Goal: Task Accomplishment & Management: Manage account settings

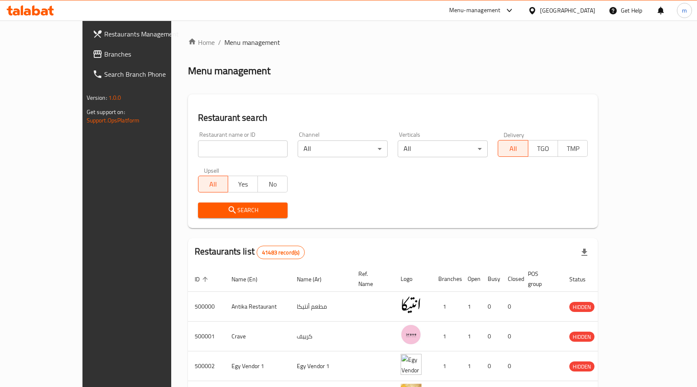
click at [104, 55] on span "Branches" at bounding box center [148, 54] width 88 height 10
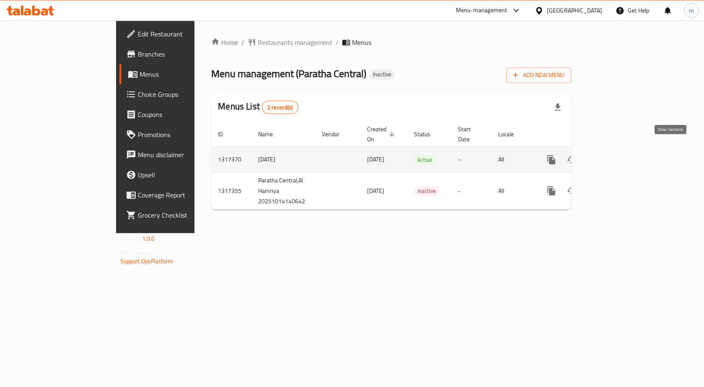
click at [616, 155] on icon "enhanced table" at bounding box center [611, 160] width 10 height 10
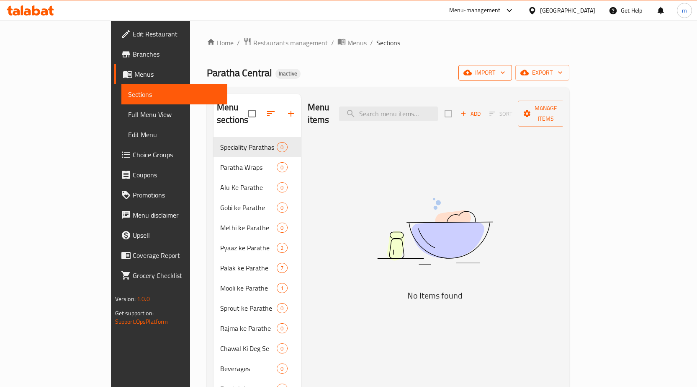
click at [505, 77] on span "import" at bounding box center [485, 72] width 40 height 10
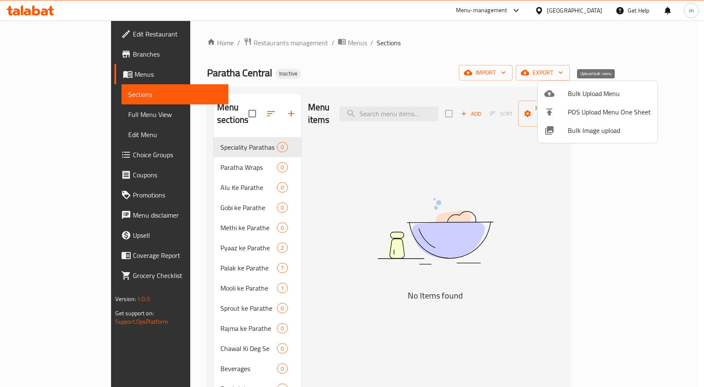
click at [587, 93] on span "Bulk Upload Menu" at bounding box center [608, 93] width 83 height 10
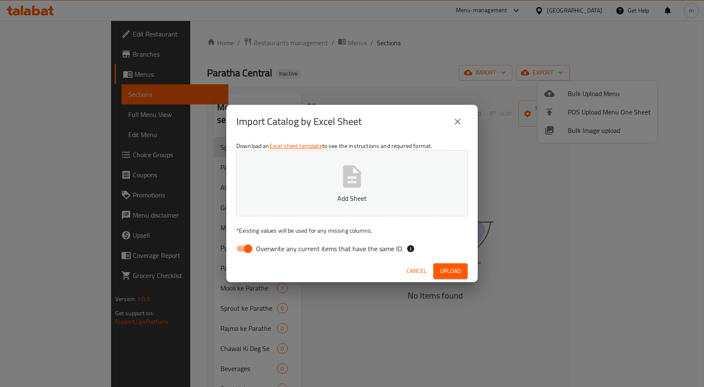
click at [247, 249] on input "Overwrite any current items that have the same ID." at bounding box center [248, 248] width 48 height 16
checkbox input "false"
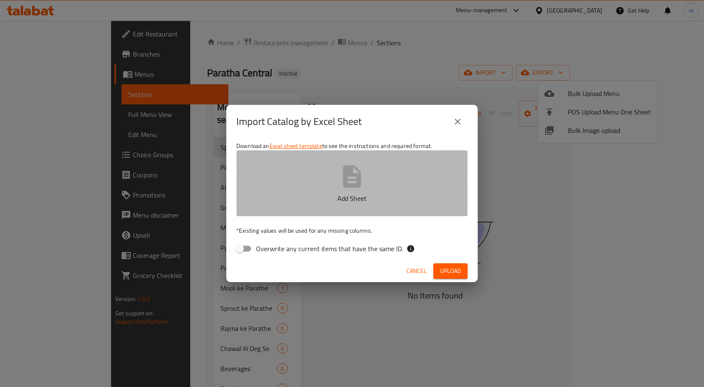
click at [307, 195] on p "Add Sheet" at bounding box center [351, 198] width 205 height 10
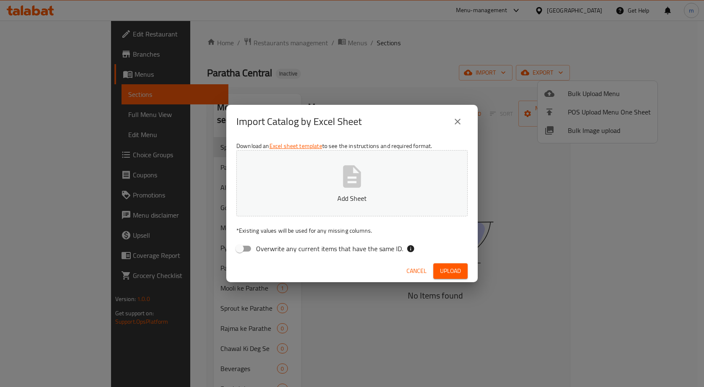
click at [457, 119] on icon "close" at bounding box center [457, 121] width 10 height 10
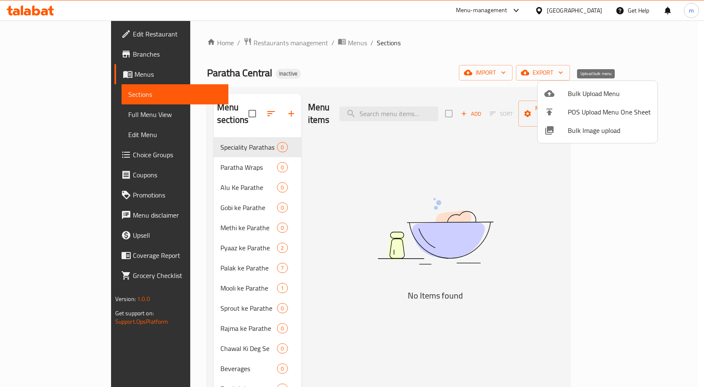
click at [589, 92] on span "Bulk Upload Menu" at bounding box center [608, 93] width 83 height 10
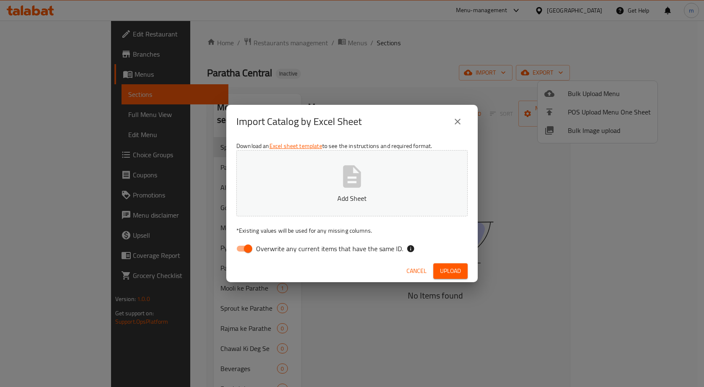
click at [247, 250] on input "Overwrite any current items that have the same ID." at bounding box center [248, 248] width 48 height 16
checkbox input "false"
click at [297, 191] on button "Add Sheet" at bounding box center [351, 183] width 231 height 66
click at [446, 271] on span "Upload" at bounding box center [450, 271] width 21 height 10
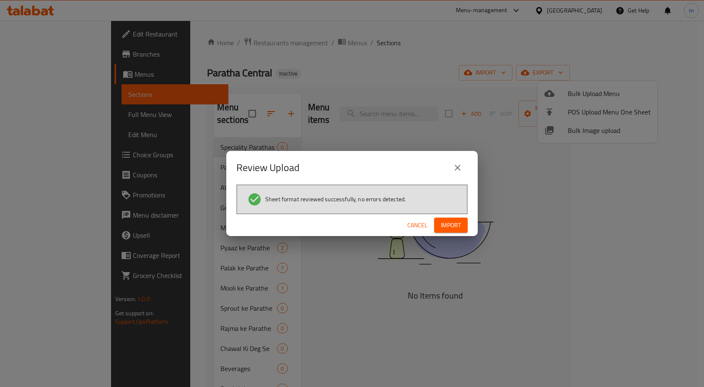
click at [449, 225] on span "Import" at bounding box center [451, 225] width 20 height 10
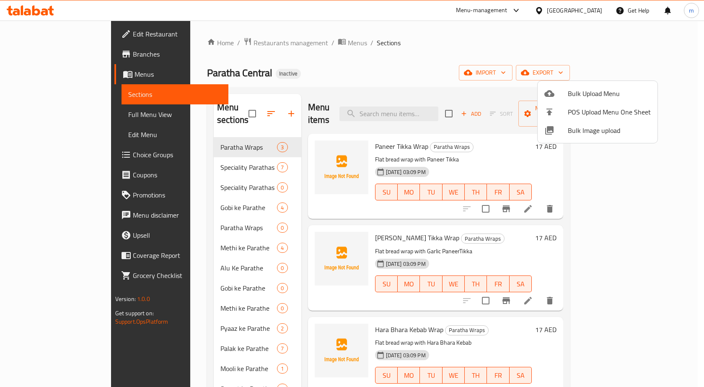
click at [468, 64] on div at bounding box center [352, 193] width 704 height 387
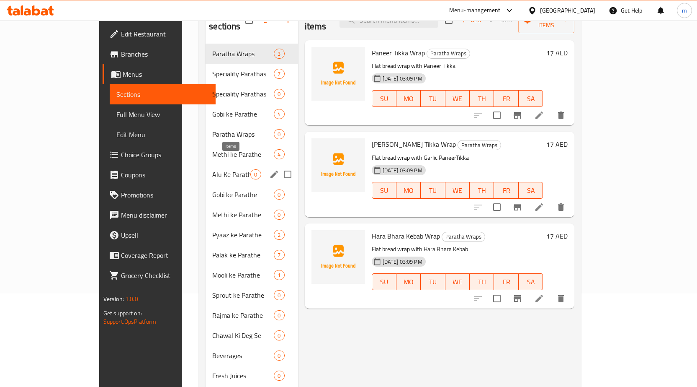
scroll to position [126, 0]
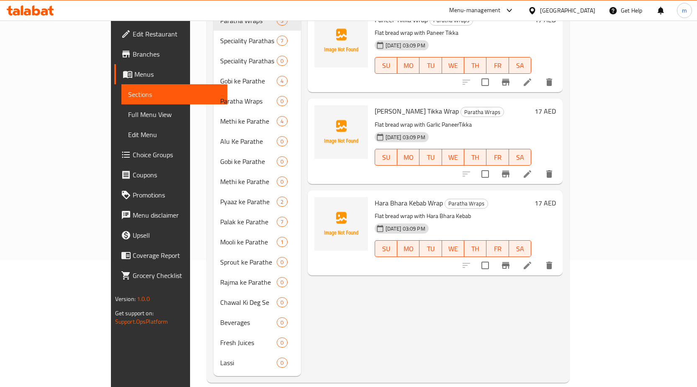
click at [128, 113] on span "Full Menu View" at bounding box center [174, 114] width 93 height 10
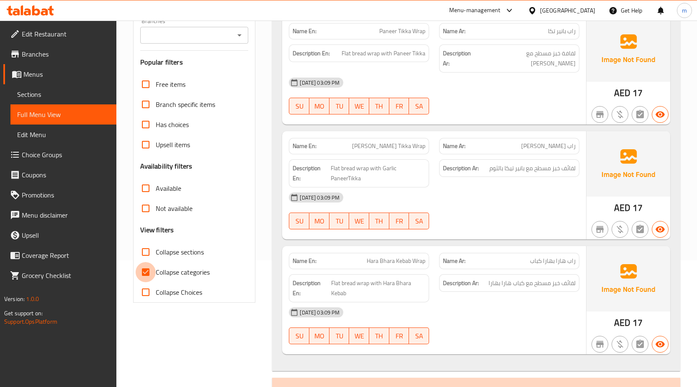
click at [149, 270] on input "Collapse categories" at bounding box center [146, 272] width 20 height 20
checkbox input "false"
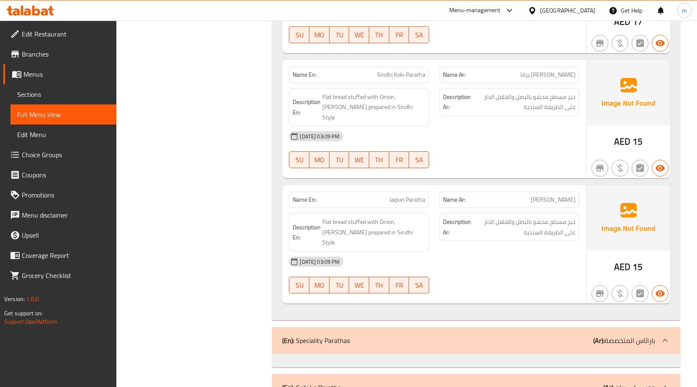
scroll to position [1257, 0]
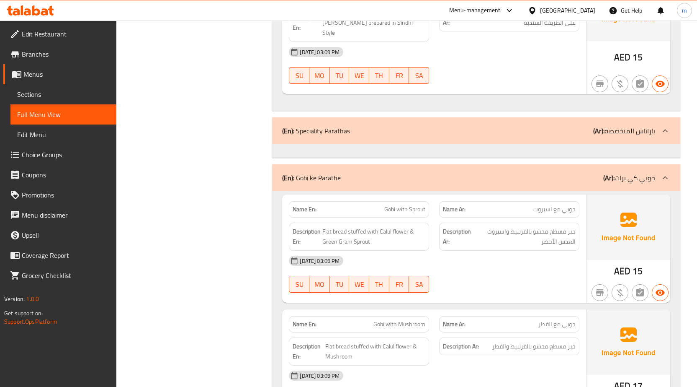
click at [481, 117] on div "(En): Speciality Parathas (Ar): باراثاس المتخصصة" at bounding box center [476, 130] width 408 height 27
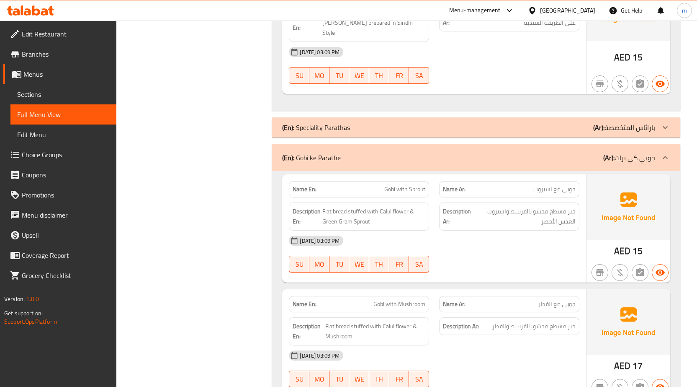
click at [481, 122] on div "(En): Speciality Parathas (Ar): باراثاس المتخصصة" at bounding box center [468, 127] width 373 height 10
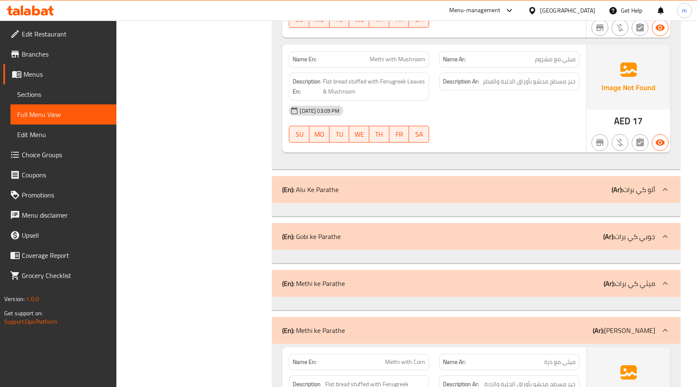
scroll to position [2472, 0]
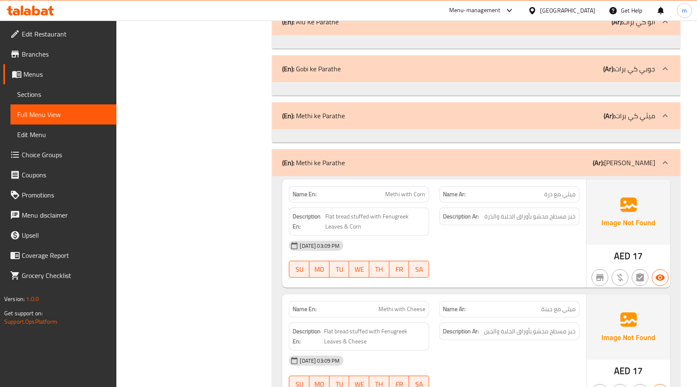
click at [468, 157] on div "(En): Methi ke Parathe (Ar): ميثي كي باراتي" at bounding box center [468, 162] width 373 height 10
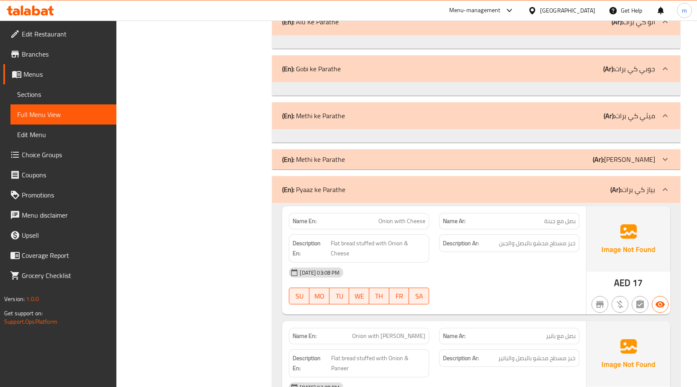
click at [468, 154] on div "(En): Methi ke Parathe (Ar): ميثي كي باراتي" at bounding box center [468, 159] width 373 height 10
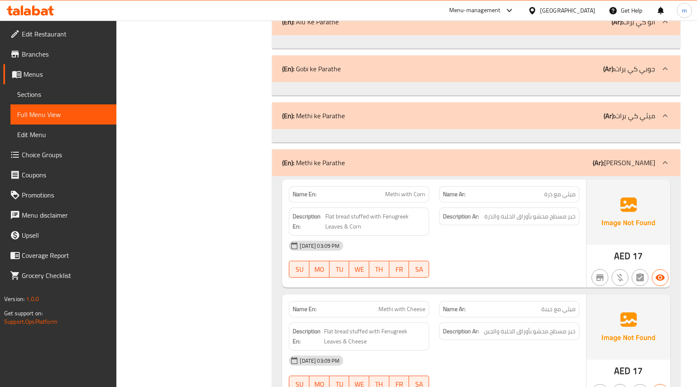
click at [473, 111] on div "(En): Methi ke Parathe (Ar): [PERSON_NAME]" at bounding box center [468, 116] width 373 height 10
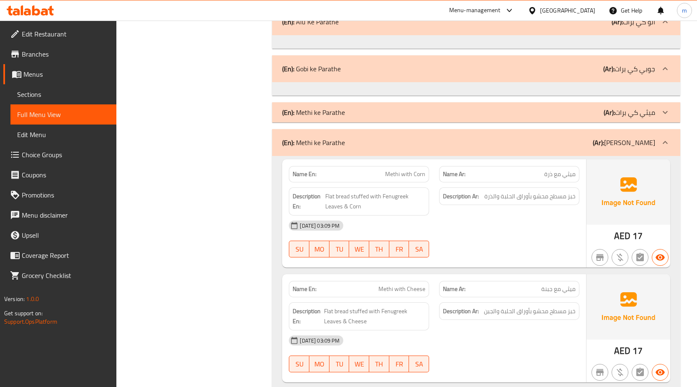
click at [473, 102] on div "(En): Methi ke Parathe (Ar): [PERSON_NAME]" at bounding box center [476, 112] width 408 height 20
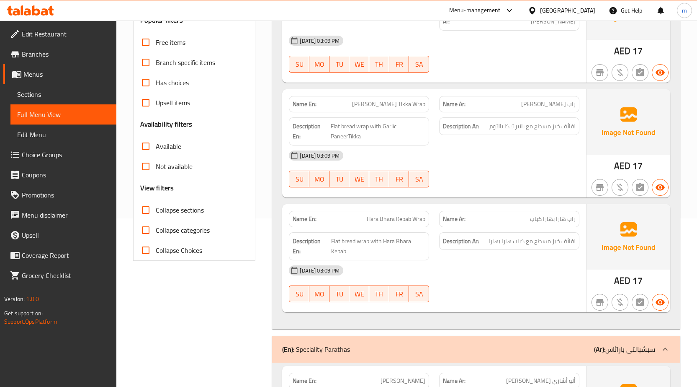
scroll to position [0, 0]
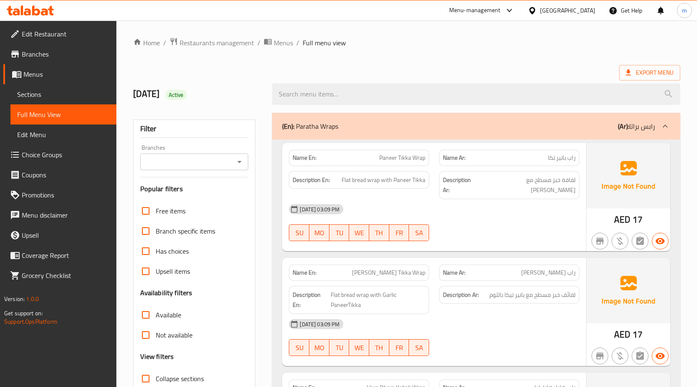
click at [38, 93] on span "Sections" at bounding box center [63, 94] width 93 height 10
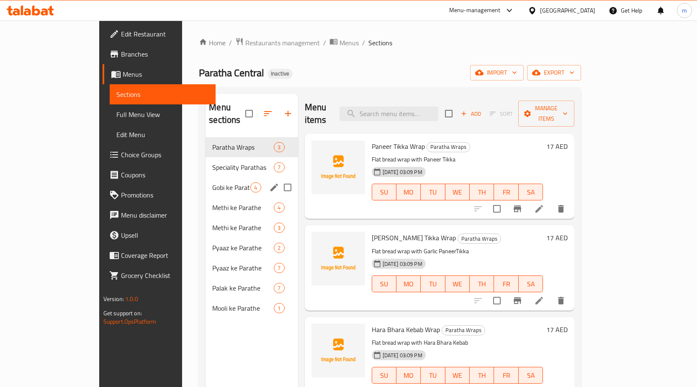
click at [279, 178] on input "Menu sections" at bounding box center [288, 187] width 18 height 18
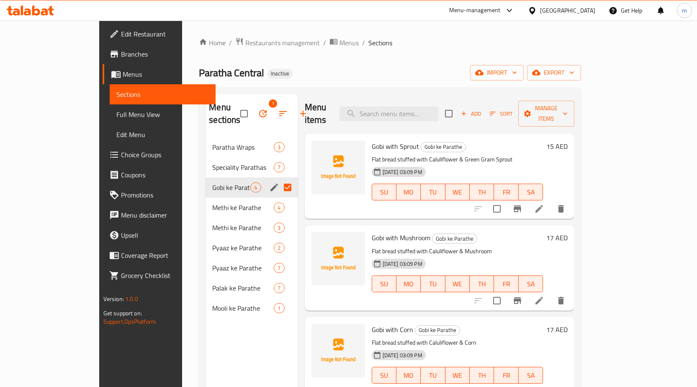
click at [279, 178] on input "Menu sections" at bounding box center [288, 187] width 18 height 18
checkbox input "false"
click at [279, 199] on input "Menu sections" at bounding box center [288, 208] width 18 height 18
checkbox input "true"
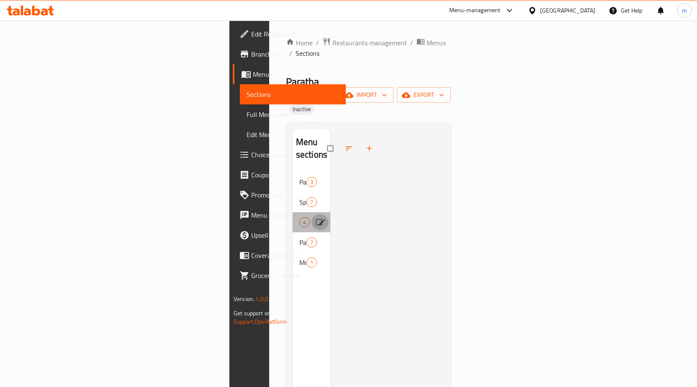
click at [311, 214] on input "Menu sections" at bounding box center [320, 222] width 18 height 16
checkbox input "true"
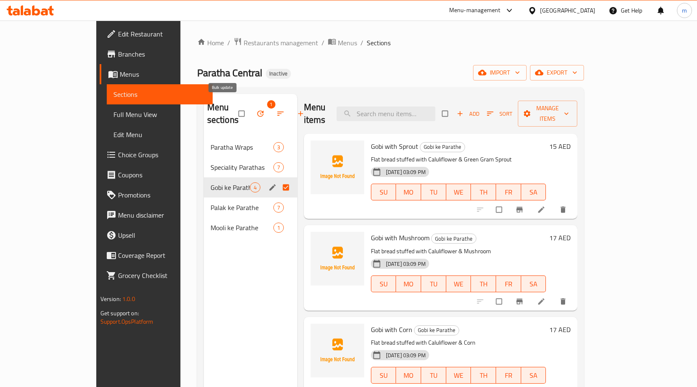
click at [256, 109] on icon "button" at bounding box center [260, 113] width 8 height 8
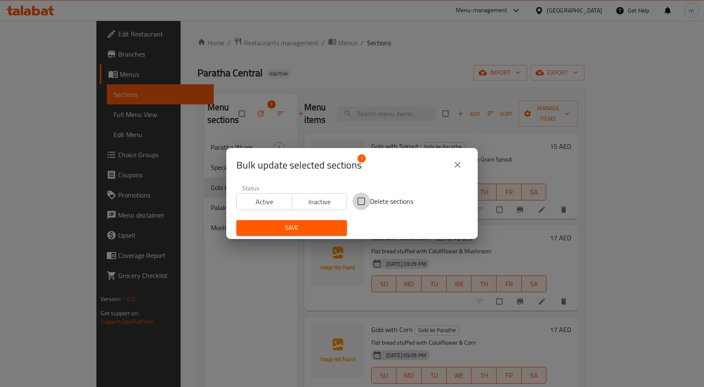
click at [362, 200] on input "Delete sections" at bounding box center [361, 201] width 18 height 18
checkbox input "true"
click at [310, 230] on span "Save" at bounding box center [291, 227] width 97 height 10
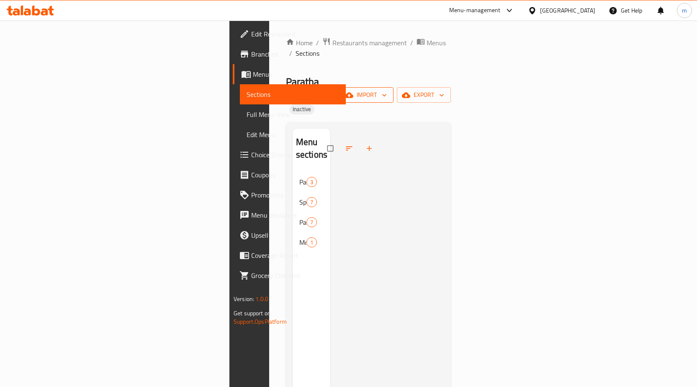
click at [387, 90] on span "import" at bounding box center [367, 95] width 40 height 10
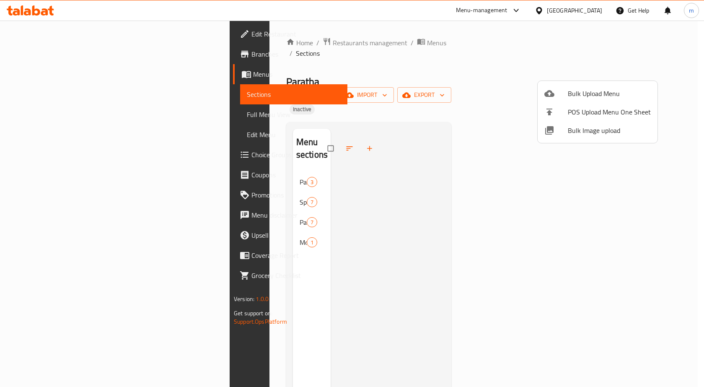
click at [598, 91] on span "Bulk Upload Menu" at bounding box center [608, 93] width 83 height 10
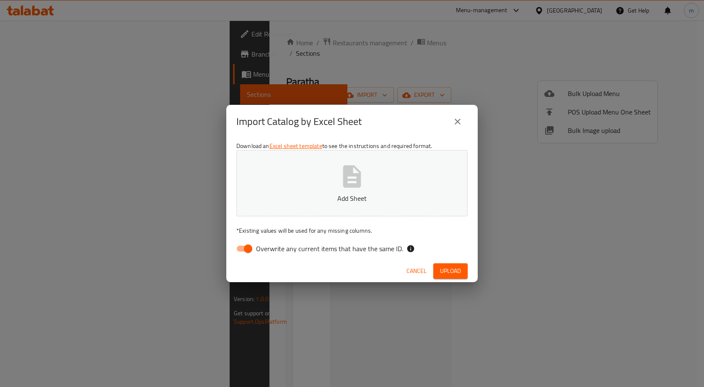
click at [380, 193] on button "Add Sheet" at bounding box center [351, 183] width 231 height 66
click at [450, 271] on span "Upload" at bounding box center [450, 271] width 21 height 10
click at [451, 276] on span "Upload" at bounding box center [450, 271] width 21 height 10
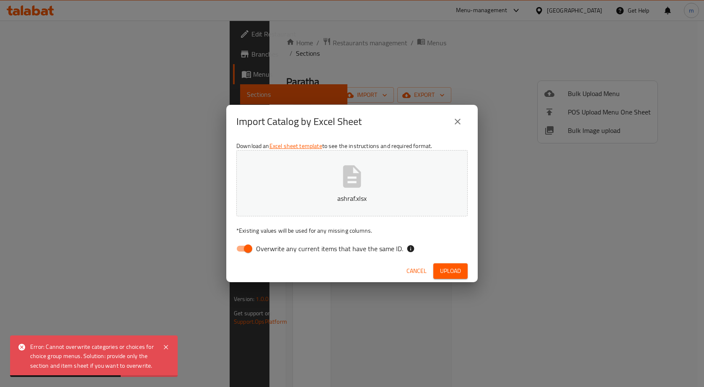
click at [135, 363] on div "Error: Cannot overwrite categories or choices for choice group menus. Solution:…" at bounding box center [92, 356] width 124 height 28
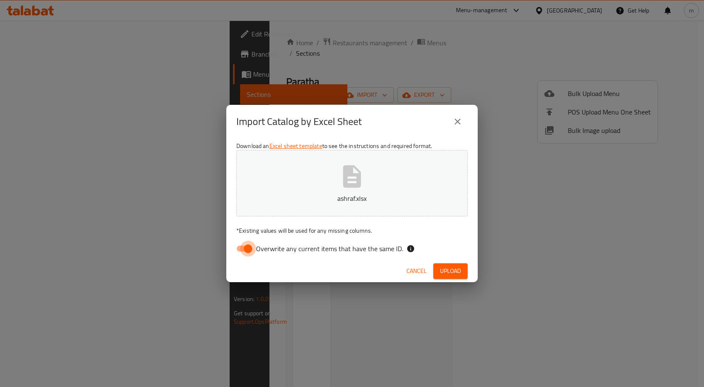
click at [249, 247] on input "Overwrite any current items that have the same ID." at bounding box center [248, 248] width 48 height 16
checkbox input "false"
click at [443, 269] on span "Upload" at bounding box center [450, 271] width 21 height 10
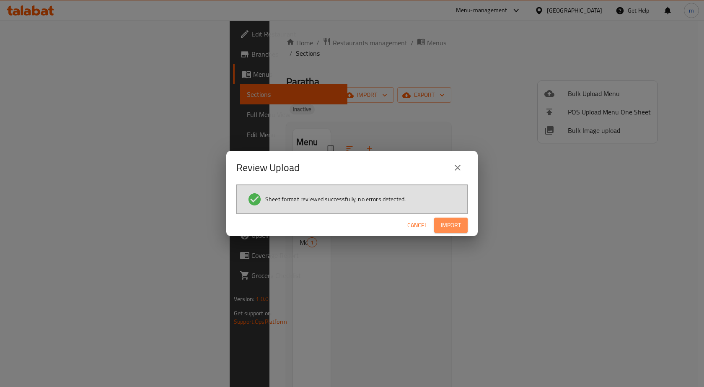
click at [456, 227] on span "Import" at bounding box center [451, 225] width 20 height 10
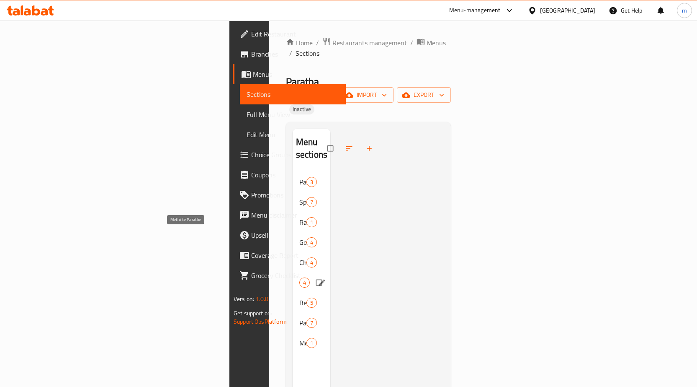
click at [299, 277] on span "Methi ke Parathe" at bounding box center [299, 282] width 0 height 10
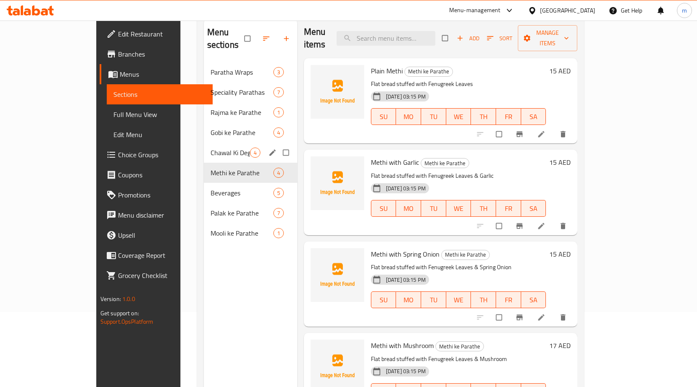
scroll to position [34, 0]
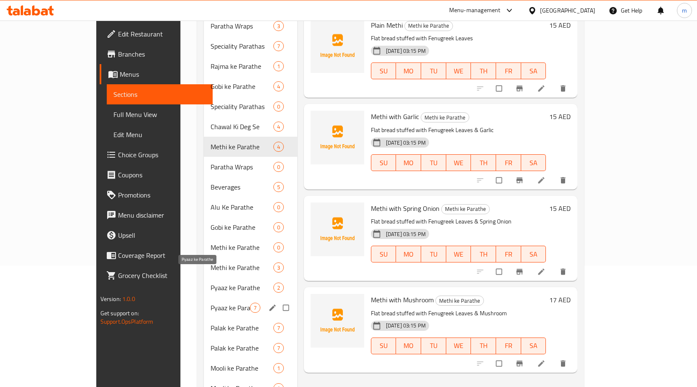
scroll to position [126, 0]
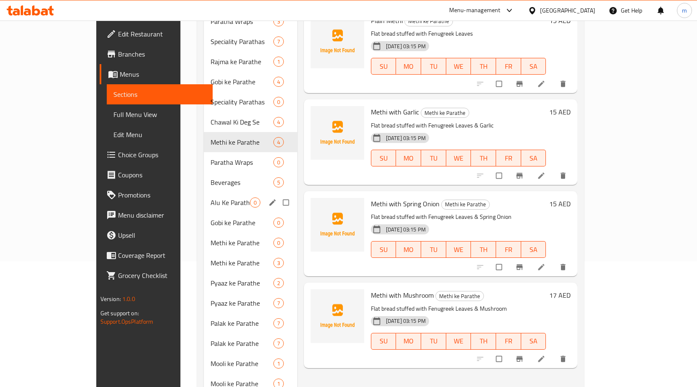
click at [278, 194] on input "Menu sections" at bounding box center [287, 202] width 18 height 16
checkbox input "true"
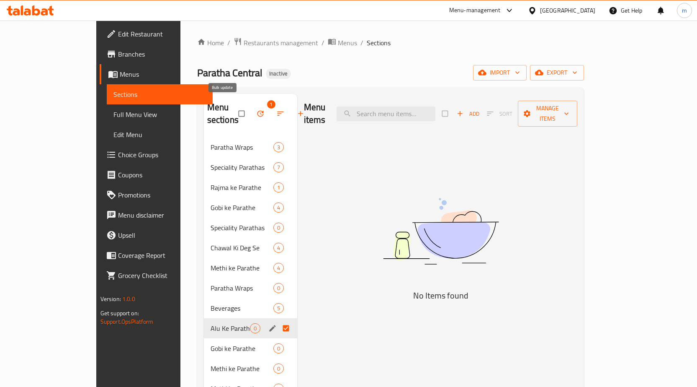
click at [257, 111] on icon "button" at bounding box center [260, 114] width 6 height 6
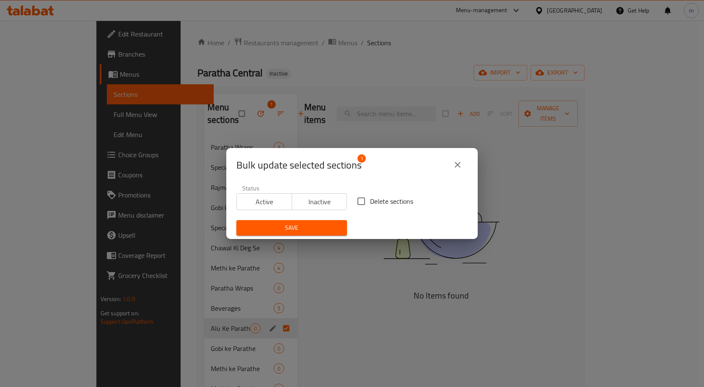
click at [375, 202] on span "Delete sections" at bounding box center [391, 201] width 43 height 10
click at [370, 202] on input "Delete sections" at bounding box center [361, 201] width 18 height 18
checkbox input "true"
click at [310, 229] on span "Save" at bounding box center [291, 227] width 97 height 10
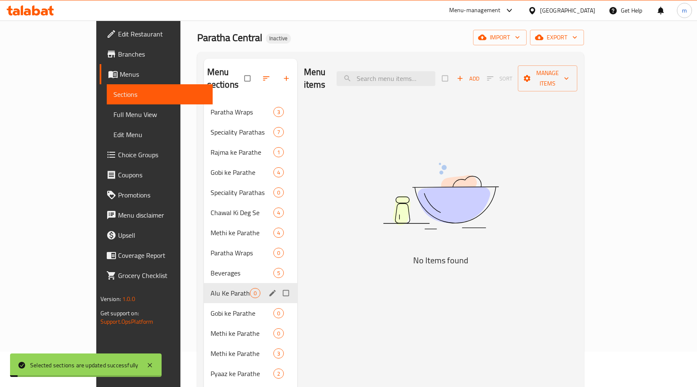
scroll to position [84, 0]
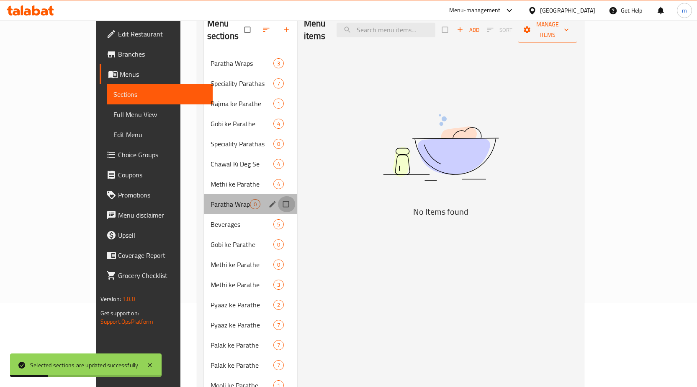
click at [278, 196] on input "Menu sections" at bounding box center [287, 204] width 18 height 16
checkbox input "true"
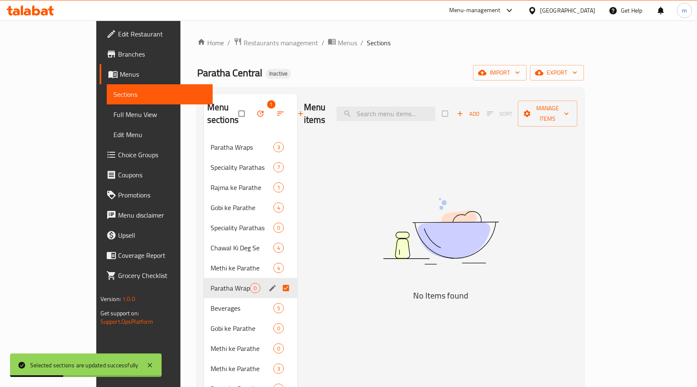
click at [256, 109] on icon "button" at bounding box center [260, 113] width 8 height 8
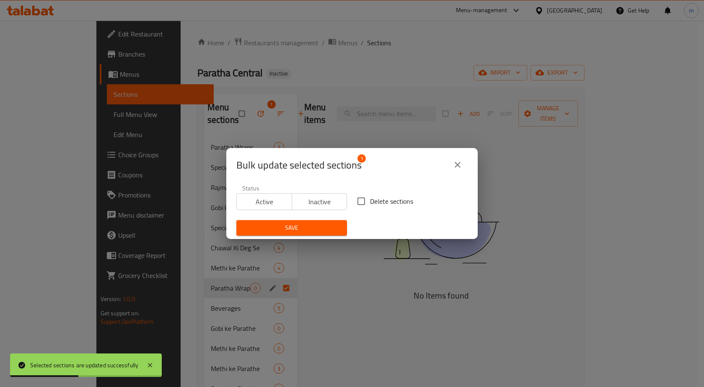
click at [370, 206] on span "Delete sections" at bounding box center [391, 201] width 43 height 10
click at [369, 206] on input "Delete sections" at bounding box center [361, 201] width 18 height 18
checkbox input "true"
click at [326, 226] on span "Save" at bounding box center [291, 227] width 97 height 10
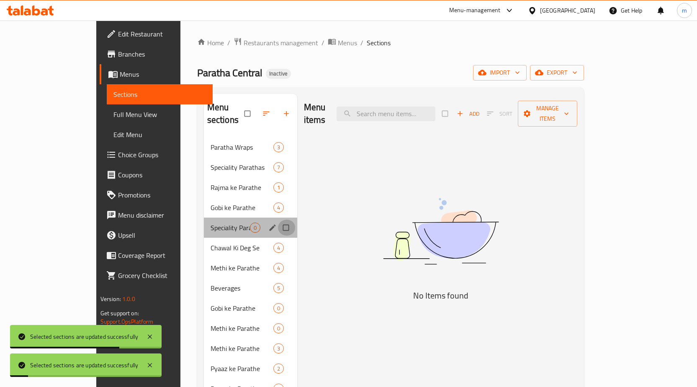
drag, startPoint x: 263, startPoint y: 214, endPoint x: 266, endPoint y: 224, distance: 9.7
click at [278, 219] on input "Menu sections" at bounding box center [287, 227] width 18 height 16
checkbox input "true"
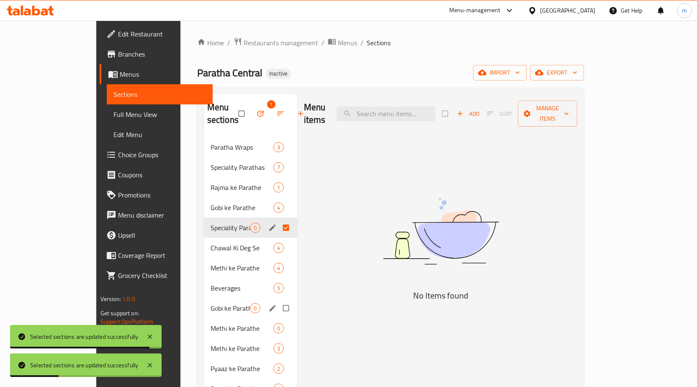
click at [278, 300] on input "Menu sections" at bounding box center [287, 308] width 18 height 16
checkbox input "true"
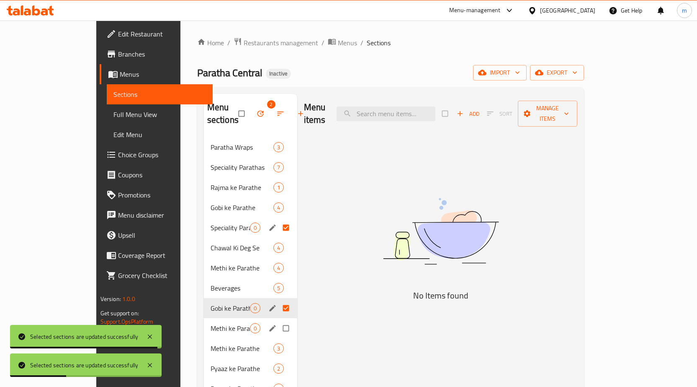
click at [278, 320] on input "Menu sections" at bounding box center [287, 328] width 18 height 16
checkbox input "true"
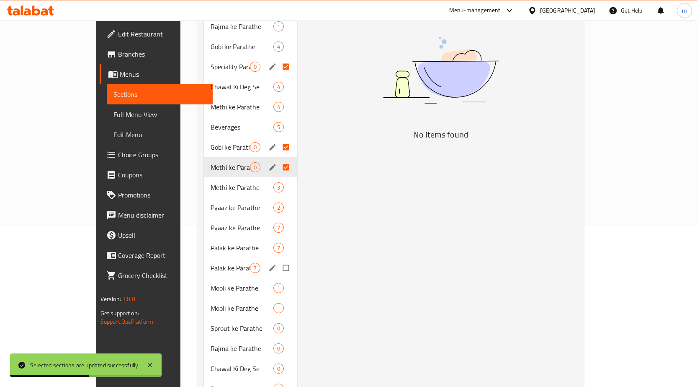
scroll to position [209, 0]
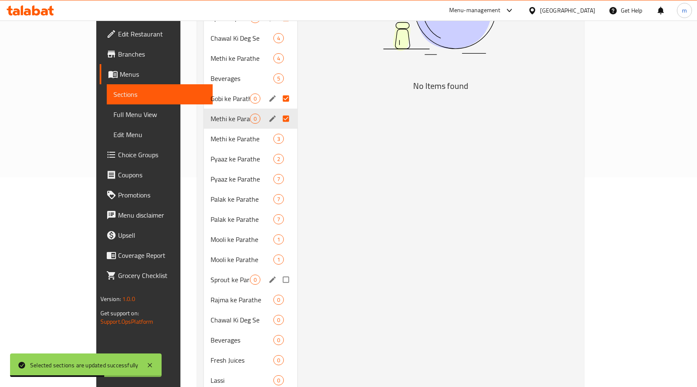
click at [278, 271] on input "Menu sections" at bounding box center [287, 279] width 18 height 16
checkbox input "true"
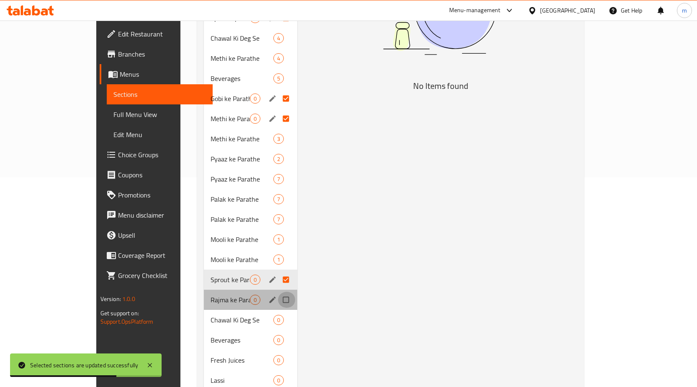
drag, startPoint x: 262, startPoint y: 286, endPoint x: 263, endPoint y: 298, distance: 11.8
click at [278, 291] on input "Menu sections" at bounding box center [287, 299] width 18 height 16
checkbox input "true"
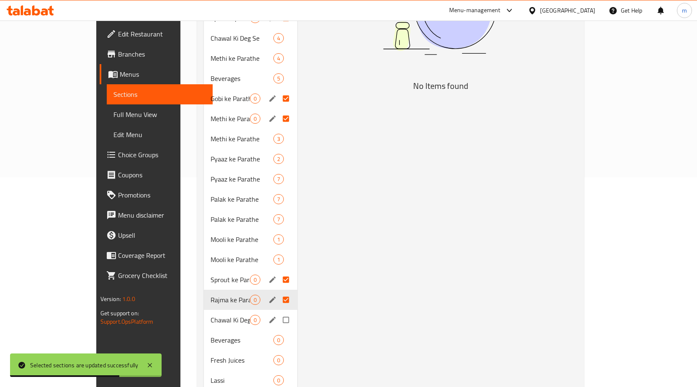
click at [278, 312] on input "Menu sections" at bounding box center [287, 320] width 18 height 16
checkbox input "true"
click at [278, 332] on input "Menu sections" at bounding box center [287, 340] width 18 height 16
checkbox input "true"
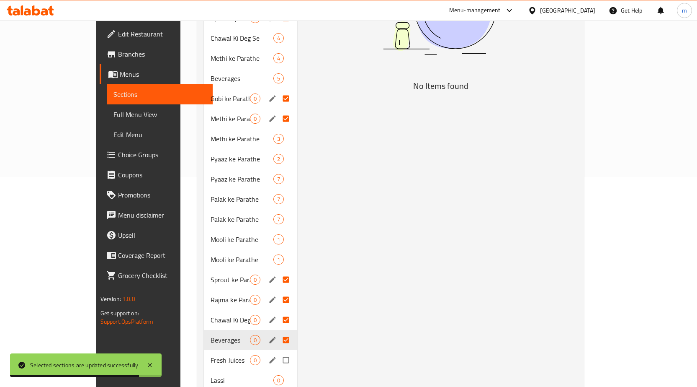
click at [278, 352] on input "Menu sections" at bounding box center [287, 360] width 18 height 16
checkbox input "true"
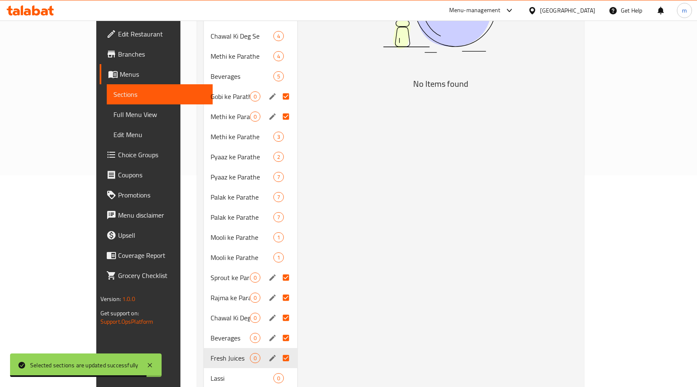
scroll to position [227, 0]
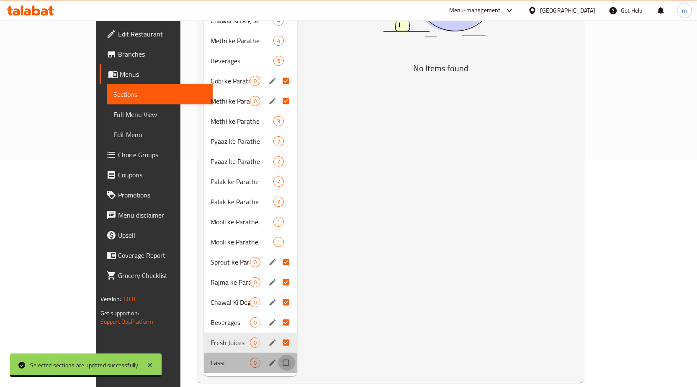
click at [278, 354] on input "Menu sections" at bounding box center [287, 362] width 18 height 16
checkbox input "true"
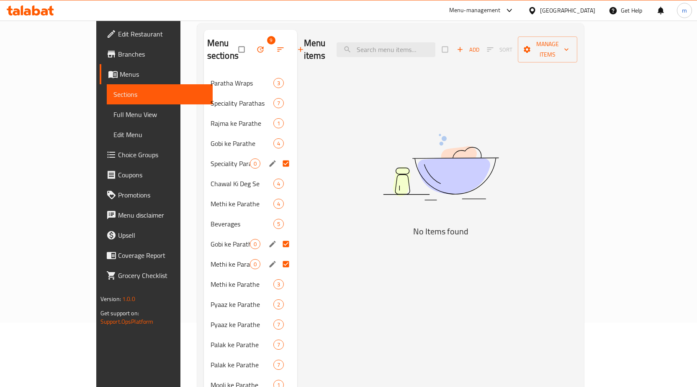
scroll to position [59, 0]
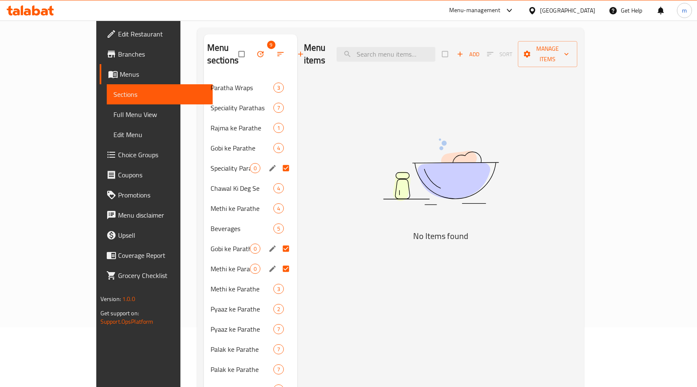
click at [256, 50] on icon "button" at bounding box center [260, 54] width 8 height 8
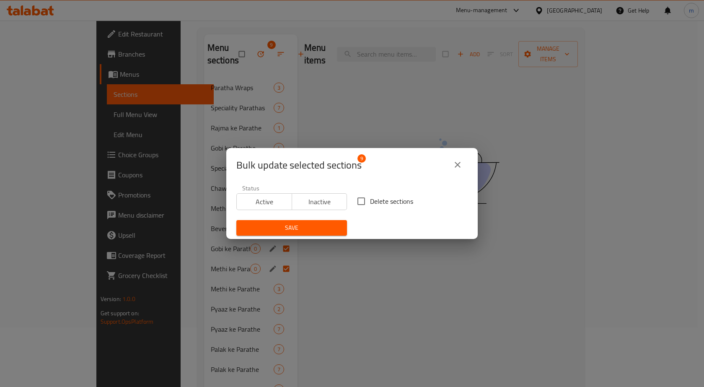
click at [370, 205] on span "Delete sections" at bounding box center [391, 201] width 43 height 10
click at [369, 205] on input "Delete sections" at bounding box center [361, 201] width 18 height 18
checkbox input "true"
click at [322, 224] on span "Save" at bounding box center [291, 227] width 97 height 10
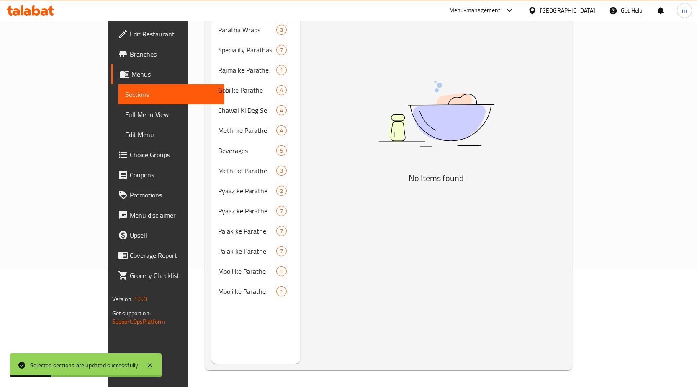
scroll to position [117, 0]
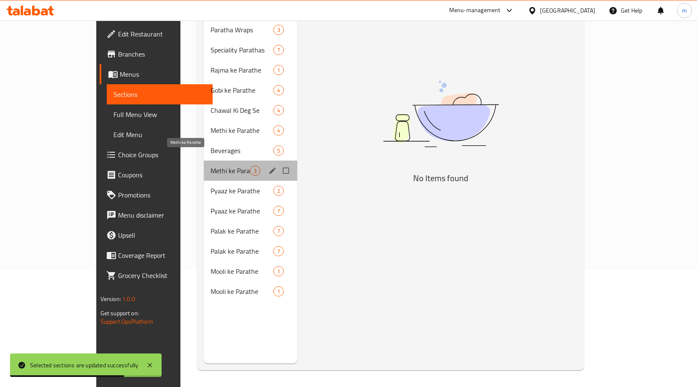
click at [211, 165] on span "Methi ke Parathe" at bounding box center [230, 170] width 39 height 10
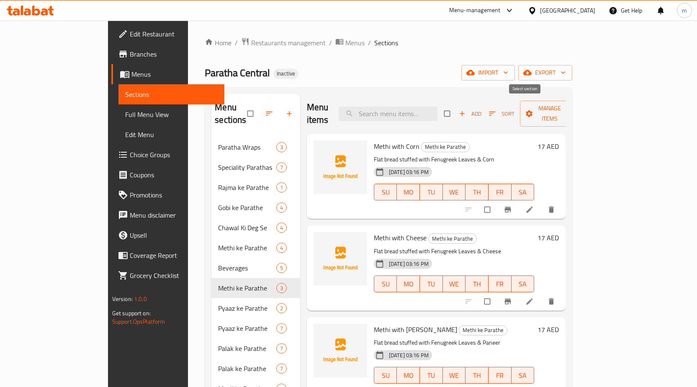
click at [457, 106] on input "checkbox" at bounding box center [448, 114] width 18 height 16
checkbox input "true"
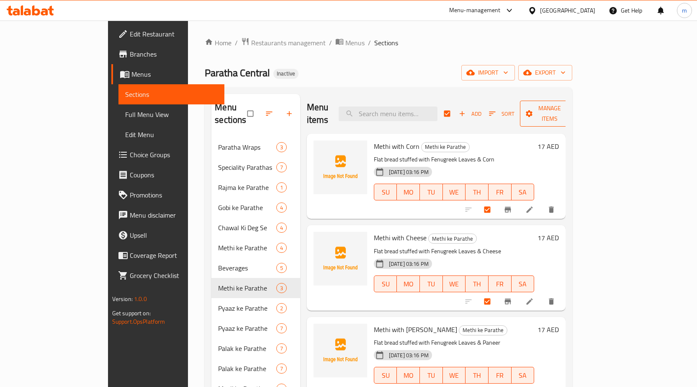
click at [573, 108] on span "Manage items" at bounding box center [550, 113] width 46 height 21
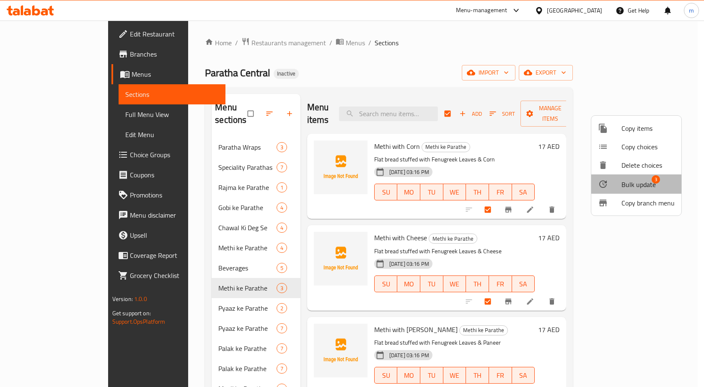
click at [636, 184] on span "Bulk update" at bounding box center [638, 184] width 34 height 10
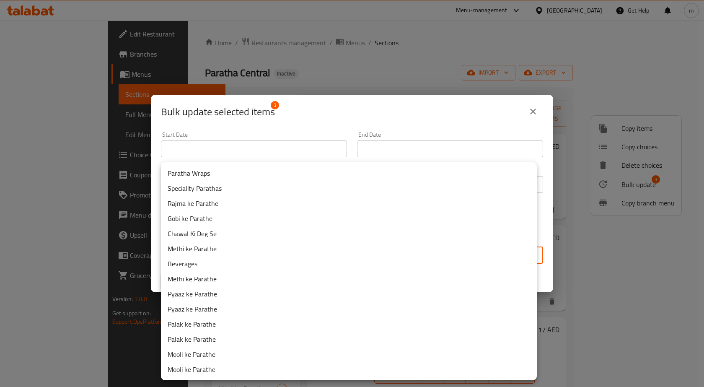
click at [285, 254] on body "​ Menu-management United Arab Emirates Get Help m Edit Restaurant Branches Menu…" at bounding box center [352, 204] width 704 height 366
click at [539, 108] on div at bounding box center [352, 193] width 704 height 387
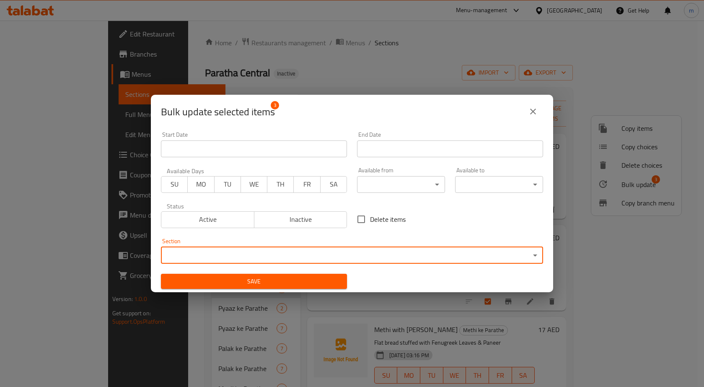
click at [531, 111] on icon "close" at bounding box center [533, 111] width 10 height 10
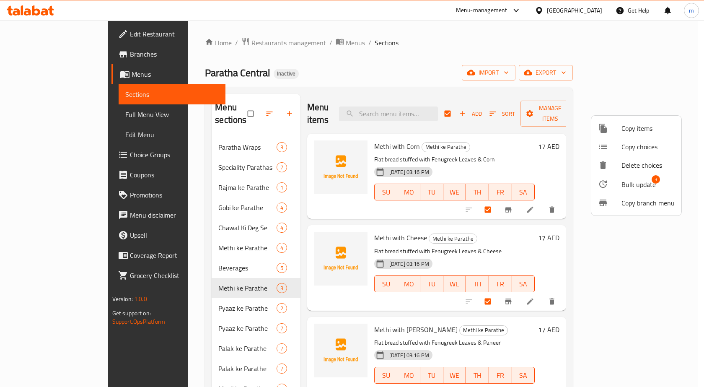
click at [426, 77] on div at bounding box center [352, 193] width 704 height 387
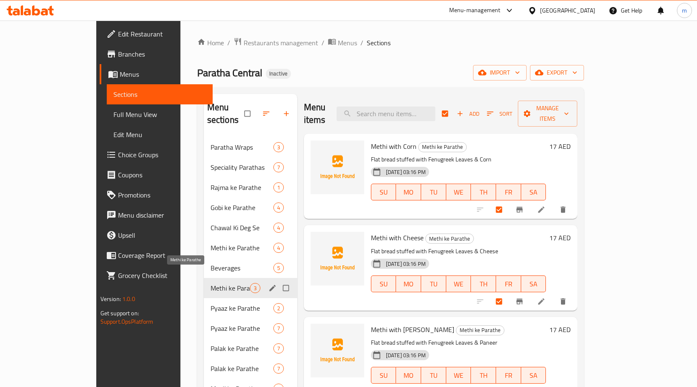
click at [211, 283] on span "Methi ke Parathe" at bounding box center [230, 288] width 39 height 10
click at [268, 284] on icon "edit" at bounding box center [272, 288] width 8 height 8
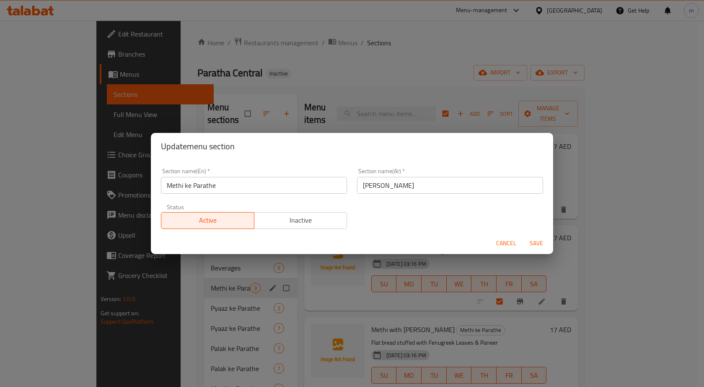
click at [255, 191] on input "Methi ke Parathe" at bounding box center [254, 185] width 186 height 17
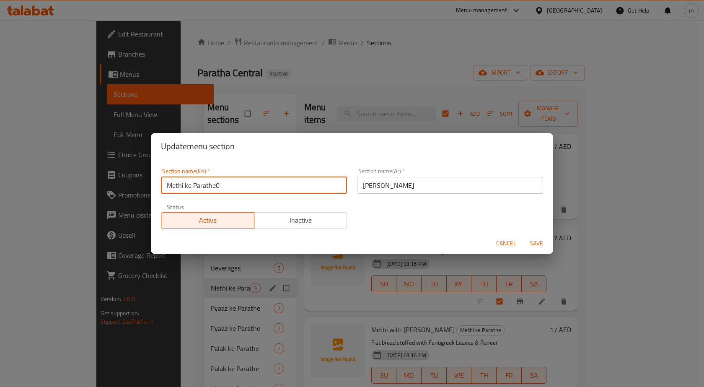
type input "Methi ke Parathe0"
click at [530, 244] on span "Save" at bounding box center [536, 243] width 20 height 10
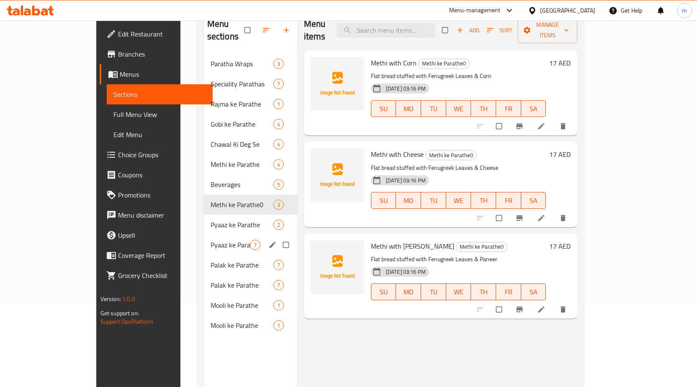
scroll to position [84, 0]
click at [211, 199] on span "Methi ke Parathe0" at bounding box center [230, 204] width 39 height 10
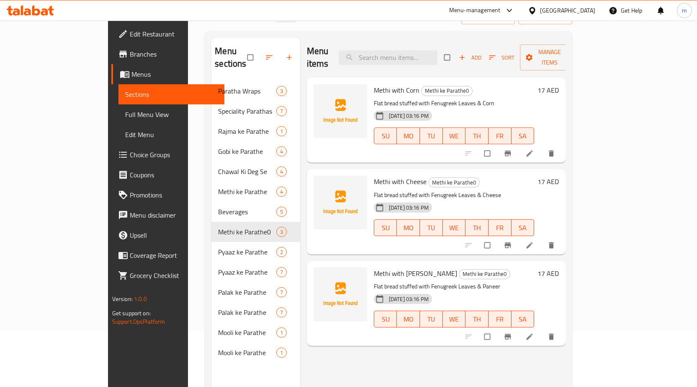
scroll to position [0, 0]
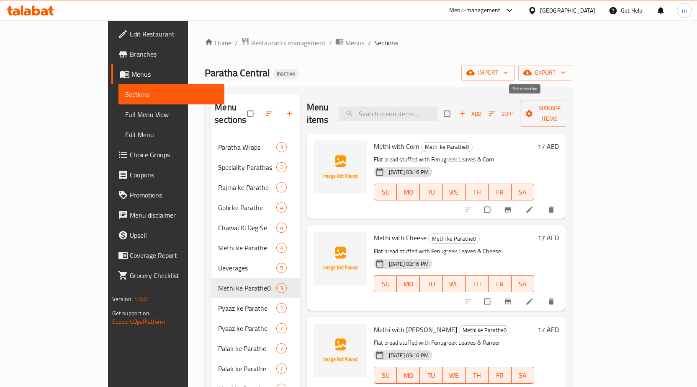
click at [457, 106] on input "checkbox" at bounding box center [448, 114] width 18 height 16
checkbox input "true"
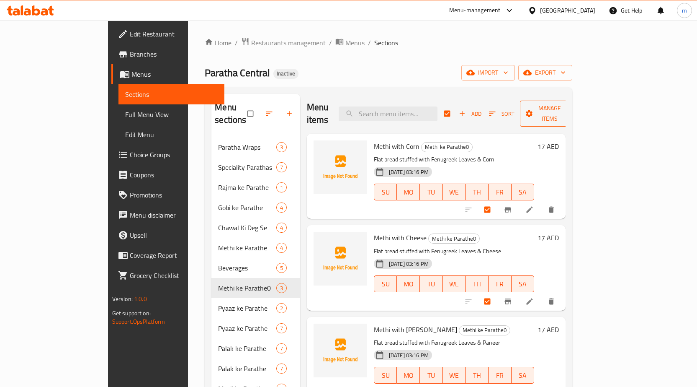
click at [573, 110] on span "Manage items" at bounding box center [550, 113] width 46 height 21
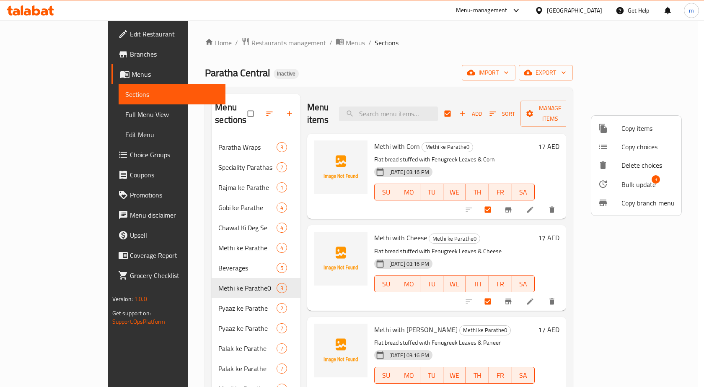
click at [623, 185] on span "Bulk update" at bounding box center [638, 184] width 34 height 10
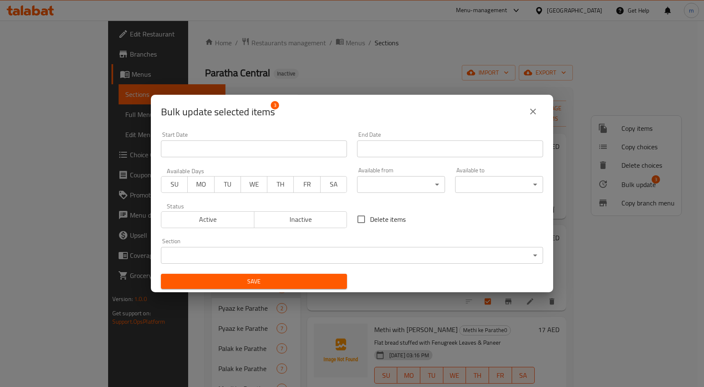
click at [213, 256] on body "​ Menu-management United Arab Emirates Get Help m Edit Restaurant Branches Menu…" at bounding box center [352, 204] width 704 height 366
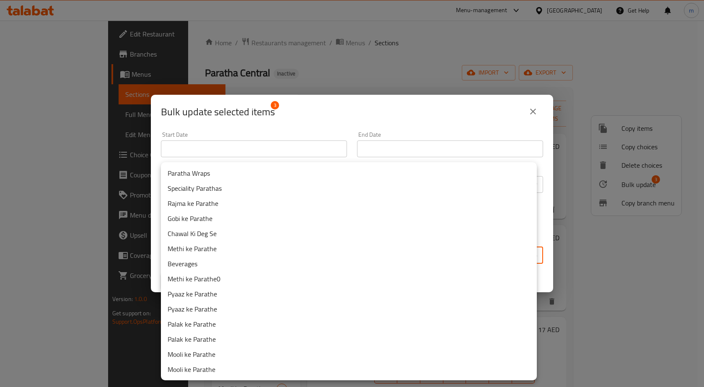
click at [217, 243] on li "Methi ke Parathe" at bounding box center [349, 248] width 376 height 15
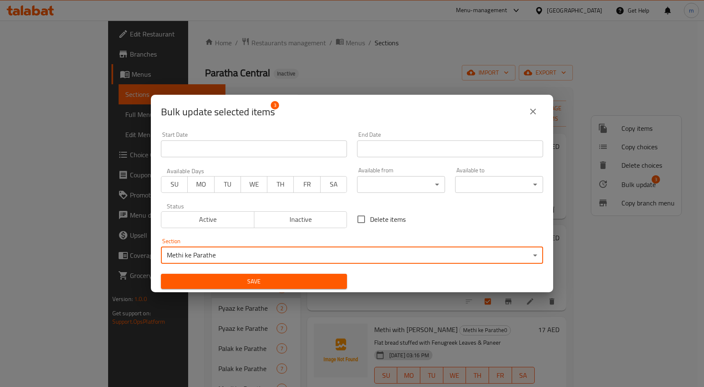
click at [539, 112] on button "close" at bounding box center [533, 111] width 20 height 20
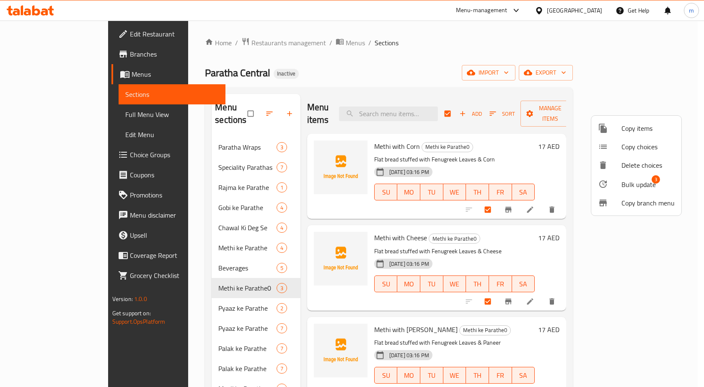
click at [42, 116] on div at bounding box center [352, 193] width 704 height 387
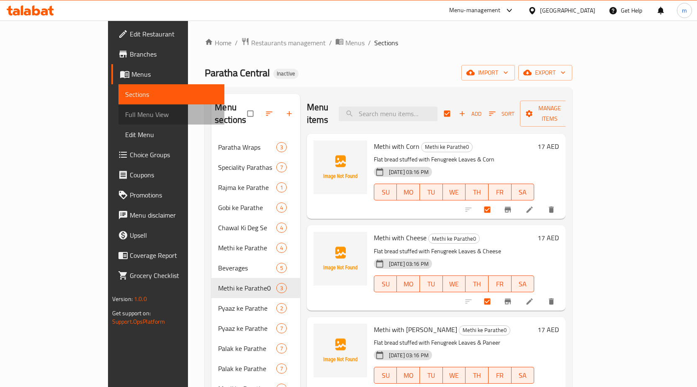
click at [125, 114] on span "Full Menu View" at bounding box center [171, 114] width 93 height 10
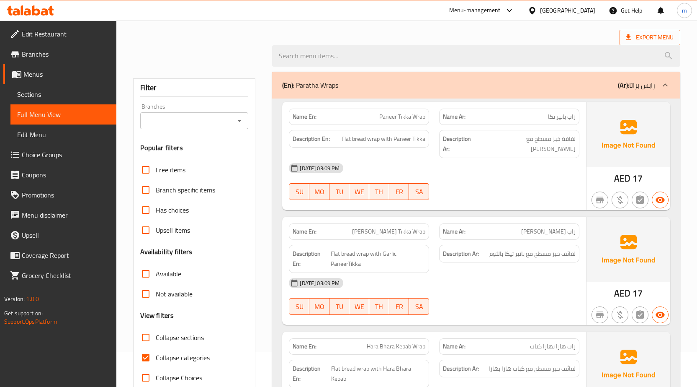
scroll to position [126, 0]
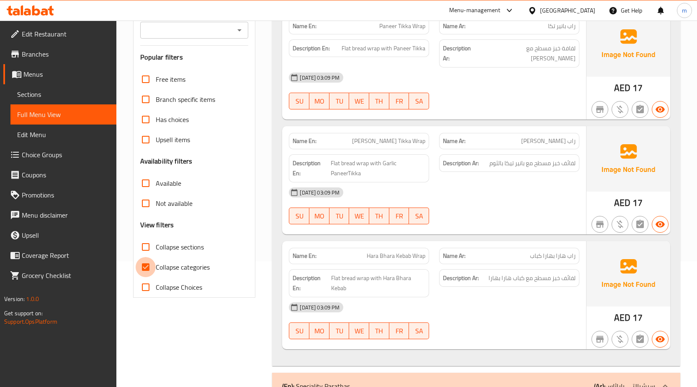
click at [144, 269] on input "Collapse categories" at bounding box center [146, 267] width 20 height 20
checkbox input "false"
click at [144, 246] on input "Collapse sections" at bounding box center [146, 247] width 20 height 20
checkbox input "true"
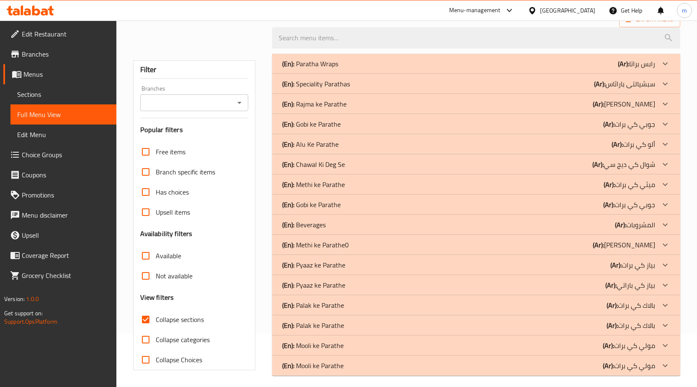
scroll to position [59, 0]
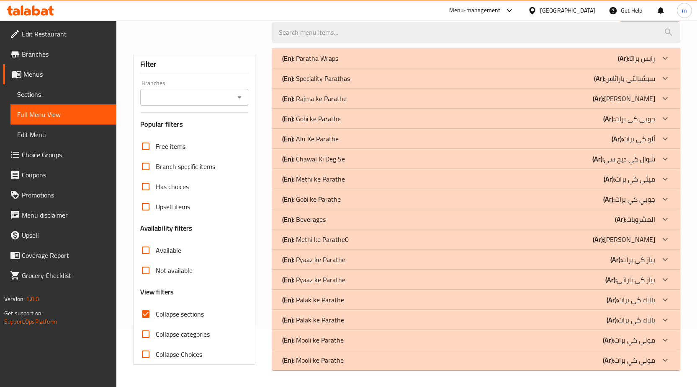
click at [364, 180] on div "(En): Methi ke Parathe (Ar): [PERSON_NAME]" at bounding box center [468, 179] width 373 height 10
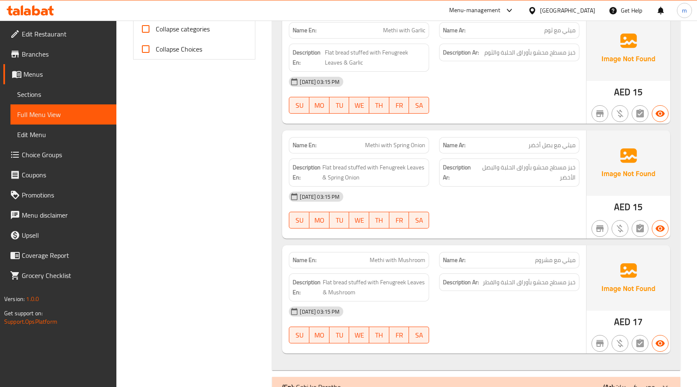
scroll to position [477, 0]
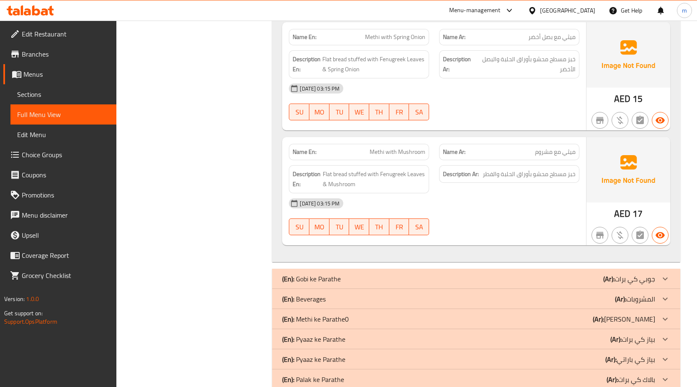
click at [309, 320] on p "(En): Methi ke Parathe0" at bounding box center [315, 319] width 67 height 10
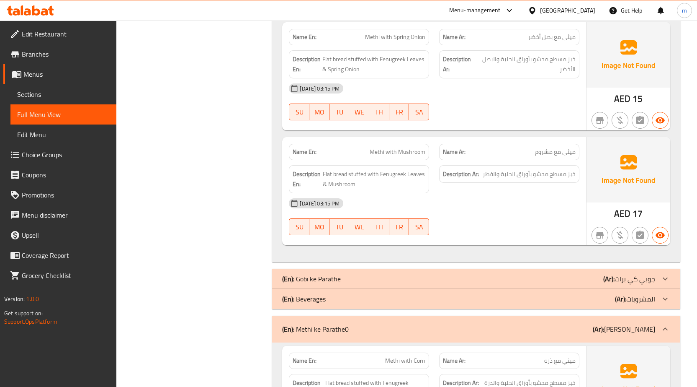
click at [321, 329] on p "(En): Methi ke Parathe0" at bounding box center [315, 329] width 67 height 10
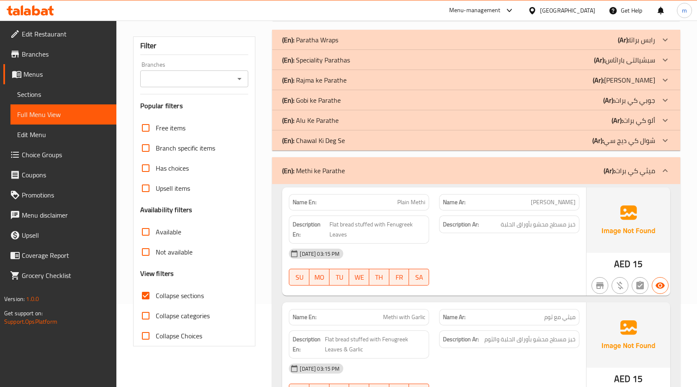
scroll to position [84, 0]
drag, startPoint x: 34, startPoint y: 91, endPoint x: 65, endPoint y: 105, distance: 33.8
click at [34, 91] on span "Sections" at bounding box center [63, 94] width 93 height 10
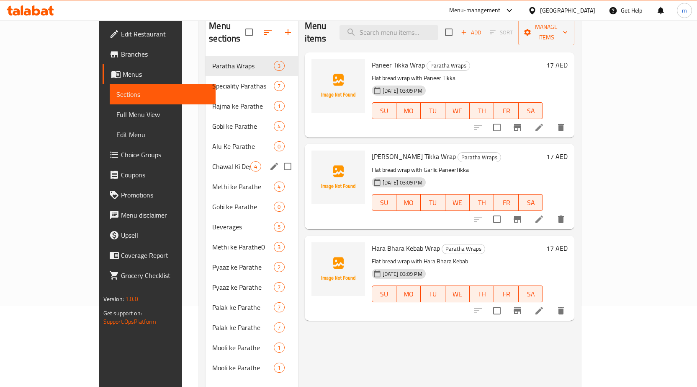
scroll to position [42, 0]
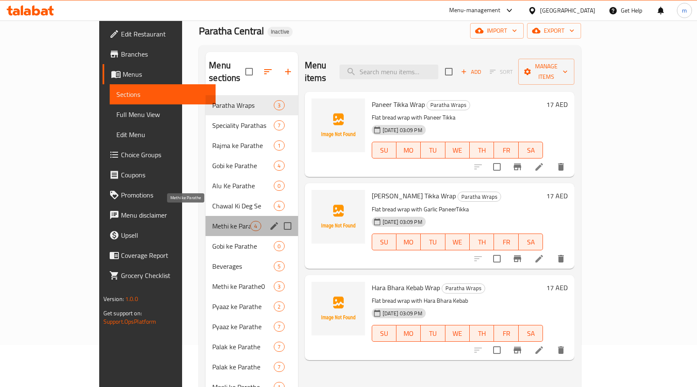
click at [212, 221] on span "Methi ke Parathe" at bounding box center [231, 226] width 38 height 10
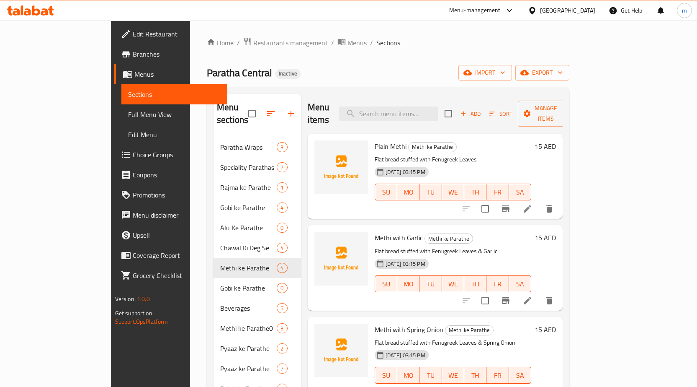
click at [128, 116] on span "Full Menu View" at bounding box center [174, 114] width 93 height 10
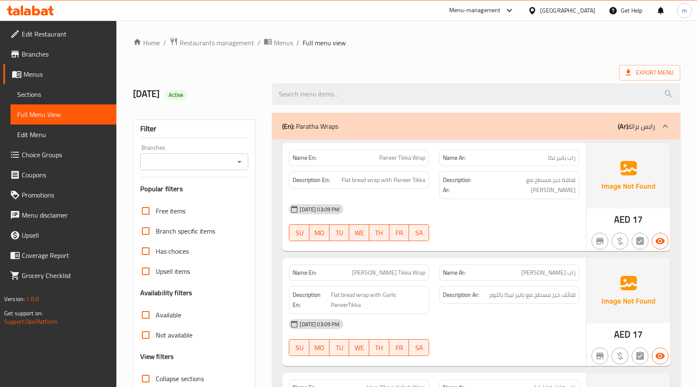
scroll to position [168, 0]
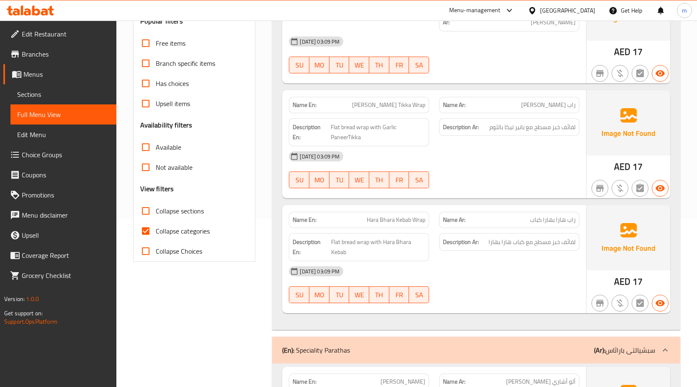
click at [145, 230] on input "Collapse categories" at bounding box center [146, 231] width 20 height 20
checkbox input "false"
click at [144, 214] on input "Collapse sections" at bounding box center [146, 211] width 20 height 20
checkbox input "true"
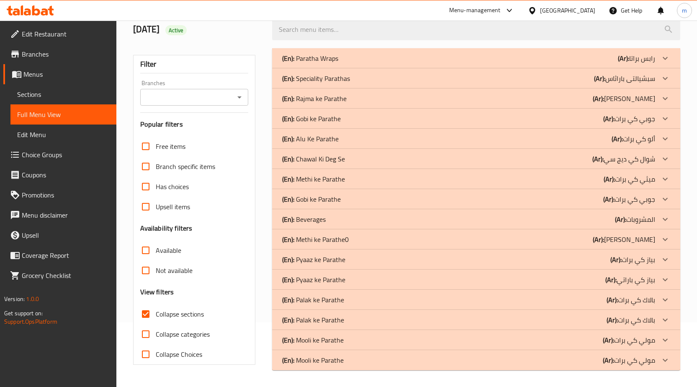
scroll to position [64, 0]
click at [344, 176] on p "(En): Methi ke Parathe" at bounding box center [313, 179] width 63 height 10
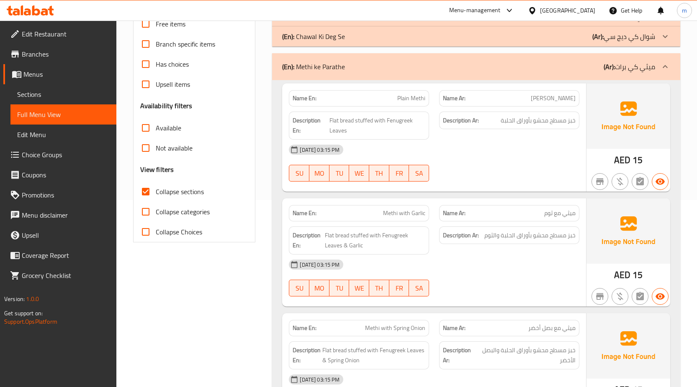
scroll to position [106, 0]
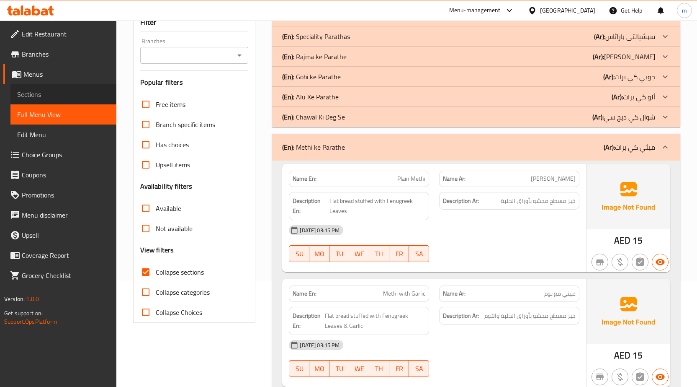
click at [41, 95] on span "Sections" at bounding box center [63, 94] width 93 height 10
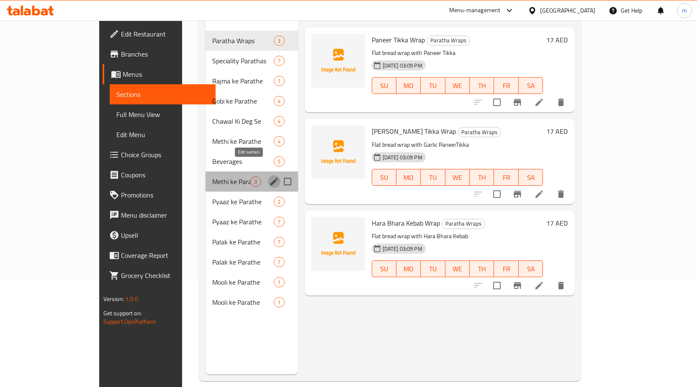
click at [269, 176] on icon "edit" at bounding box center [274, 181] width 10 height 10
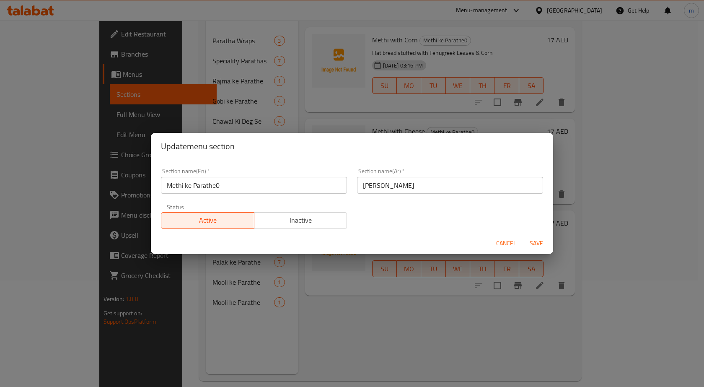
click at [510, 242] on span "Cancel" at bounding box center [506, 243] width 20 height 10
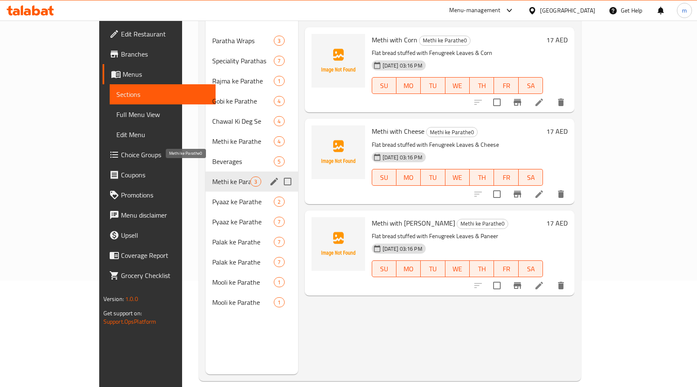
click at [212, 176] on span "Methi ke Parathe0" at bounding box center [231, 181] width 38 height 10
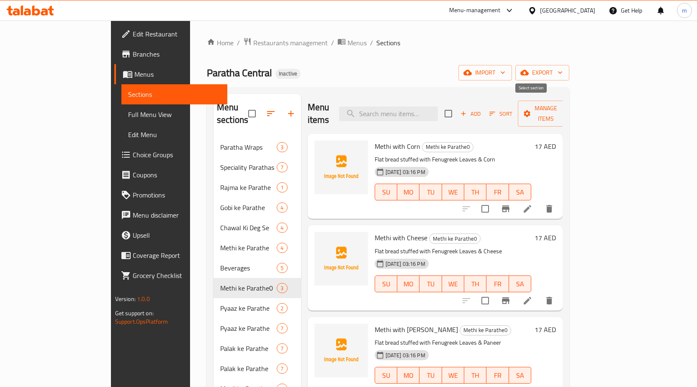
click at [457, 106] on input "checkbox" at bounding box center [449, 114] width 18 height 18
checkbox input "true"
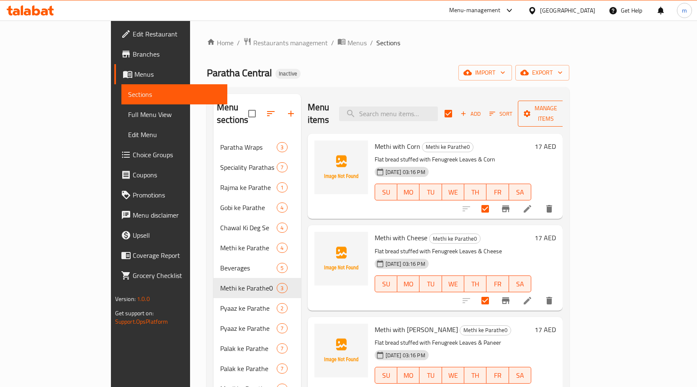
click at [567, 106] on span "Manage items" at bounding box center [546, 113] width 43 height 21
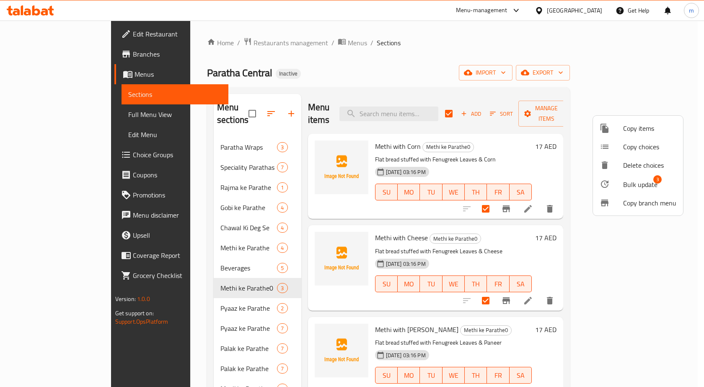
click at [607, 183] on icon at bounding box center [605, 184] width 8 height 8
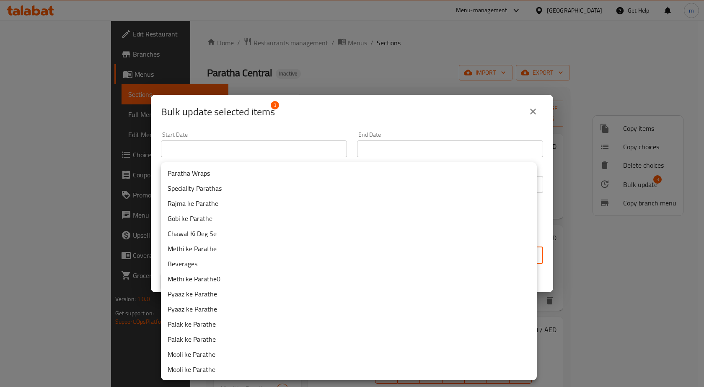
click at [252, 251] on body "​ Menu-management United Arab Emirates Get Help m Edit Restaurant Branches Menu…" at bounding box center [352, 204] width 704 height 366
click at [296, 68] on div at bounding box center [352, 193] width 704 height 387
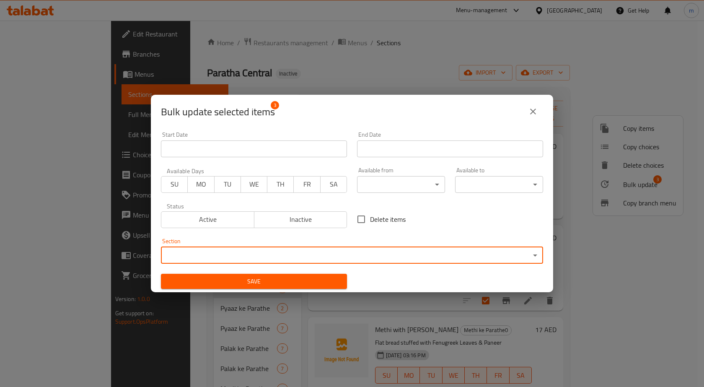
click at [533, 114] on icon "close" at bounding box center [533, 111] width 10 height 10
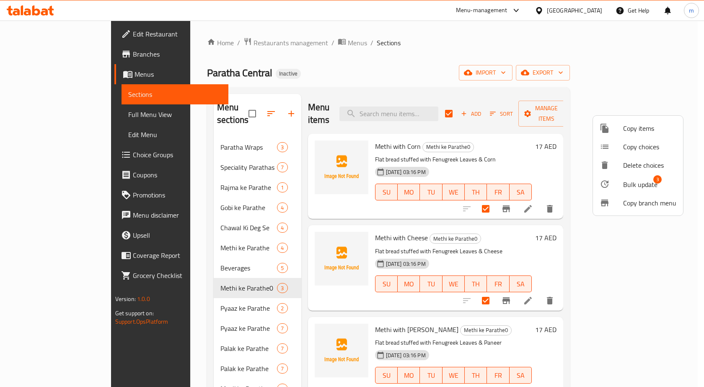
click at [336, 83] on div at bounding box center [352, 193] width 704 height 387
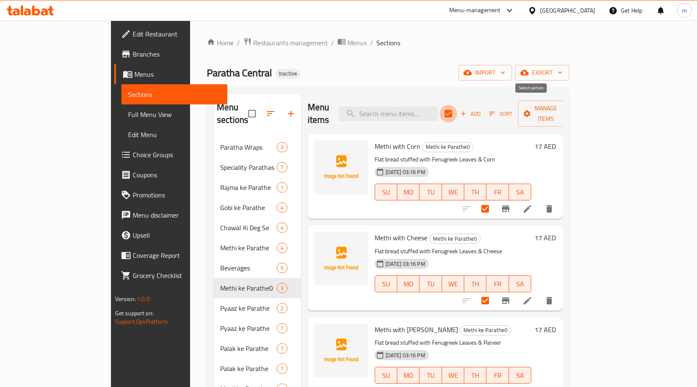
click at [457, 109] on input "checkbox" at bounding box center [449, 114] width 18 height 18
checkbox input "false"
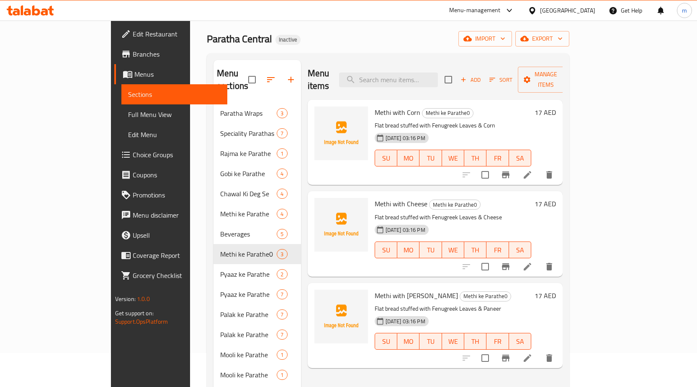
scroll to position [34, 0]
click at [457, 75] on input "checkbox" at bounding box center [449, 80] width 18 height 18
checkbox input "true"
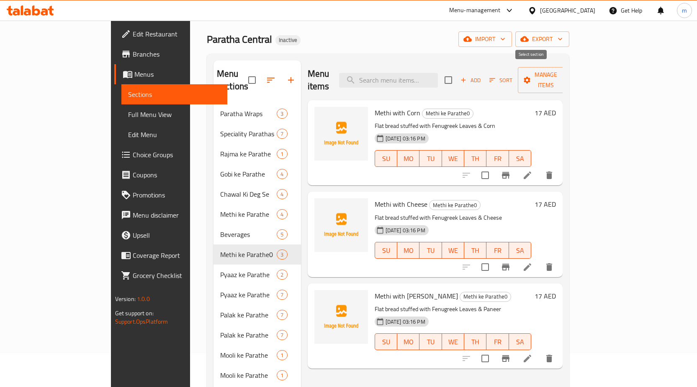
checkbox input "true"
click at [531, 76] on icon "button" at bounding box center [527, 80] width 8 height 8
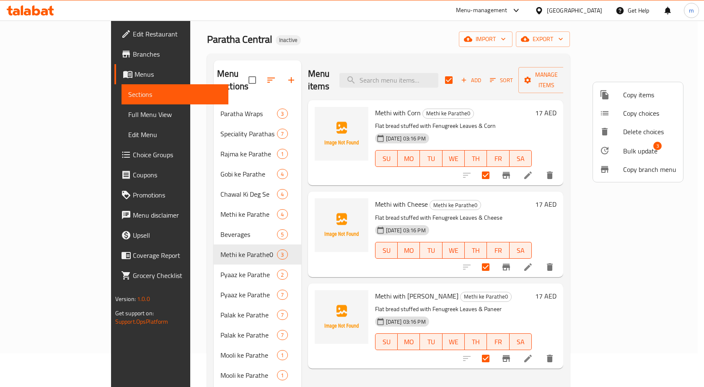
click at [565, 105] on div at bounding box center [352, 193] width 704 height 387
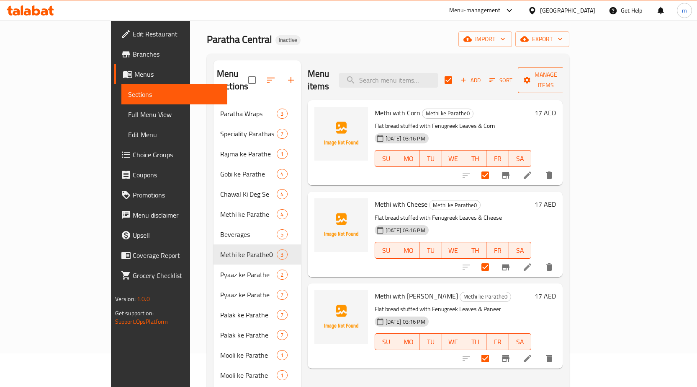
click at [531, 77] on icon "button" at bounding box center [527, 80] width 7 height 7
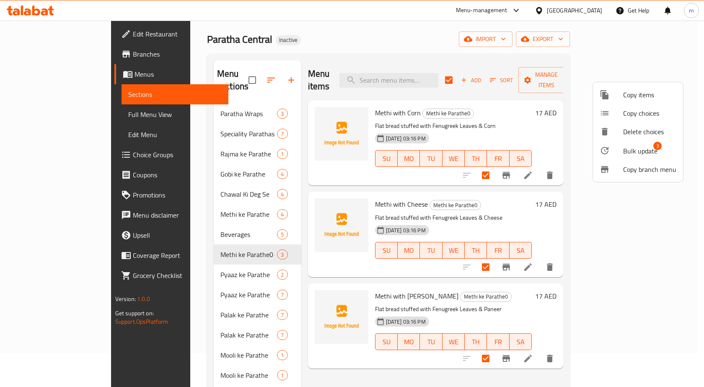
click at [506, 129] on div at bounding box center [352, 193] width 704 height 387
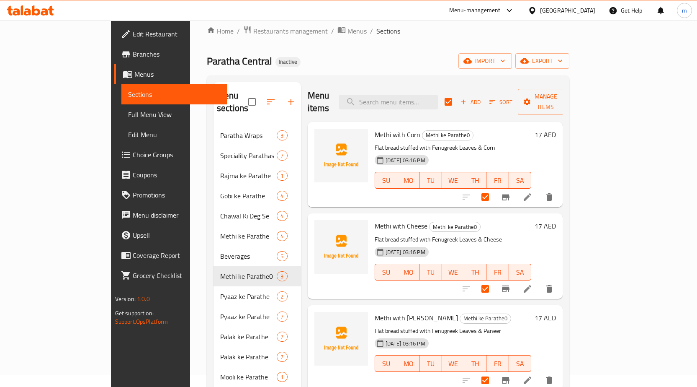
scroll to position [0, 0]
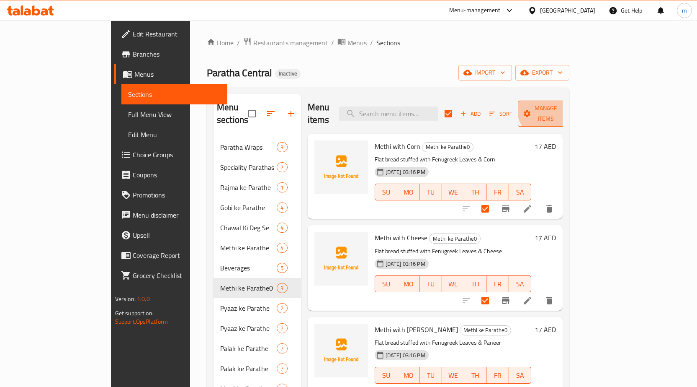
click at [567, 105] on span "Manage items" at bounding box center [546, 113] width 43 height 21
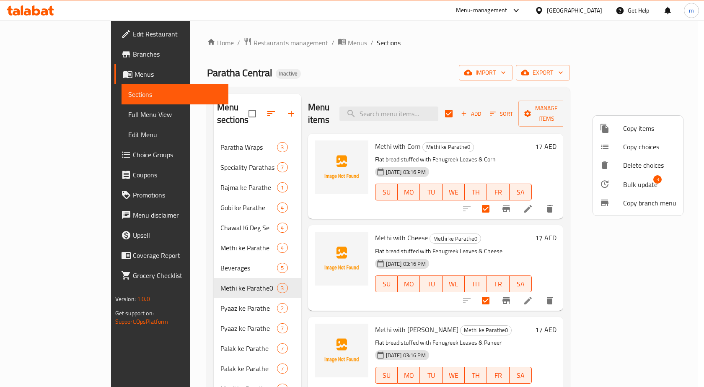
click at [616, 183] on div at bounding box center [610, 184] width 23 height 10
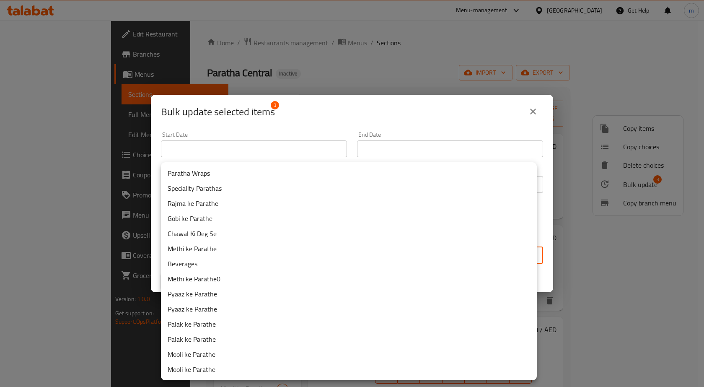
click at [195, 247] on body "​ Menu-management United Arab Emirates Get Help m Edit Restaurant Branches Menu…" at bounding box center [352, 204] width 704 height 366
click at [204, 248] on li "Methi ke Parathe" at bounding box center [349, 248] width 376 height 15
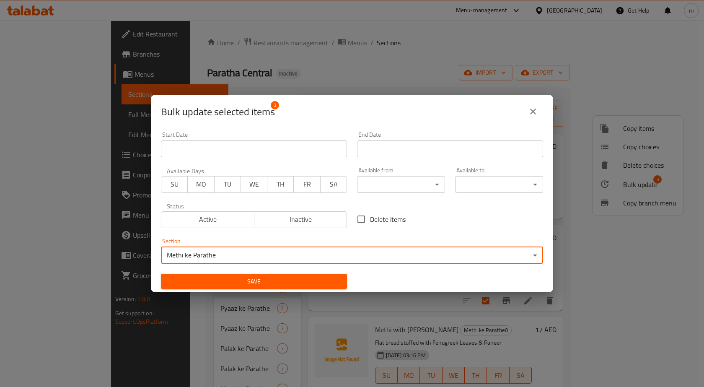
click at [247, 278] on span "Save" at bounding box center [254, 281] width 173 height 10
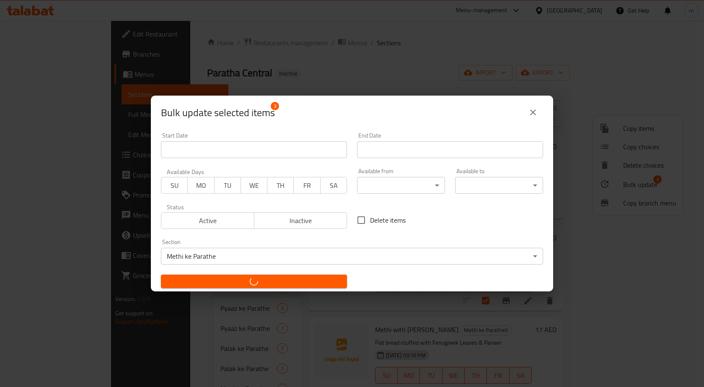
checkbox input "false"
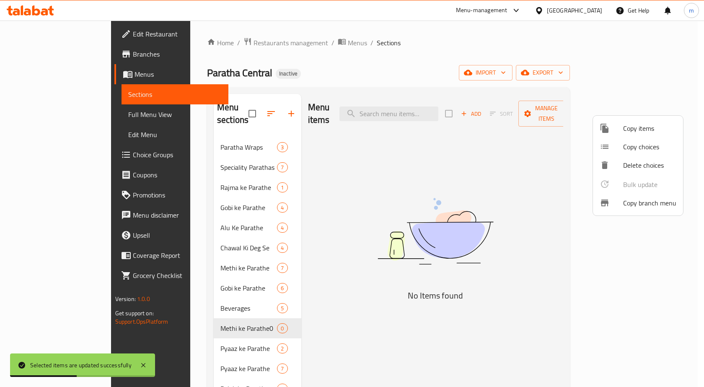
click at [183, 316] on div at bounding box center [352, 193] width 704 height 387
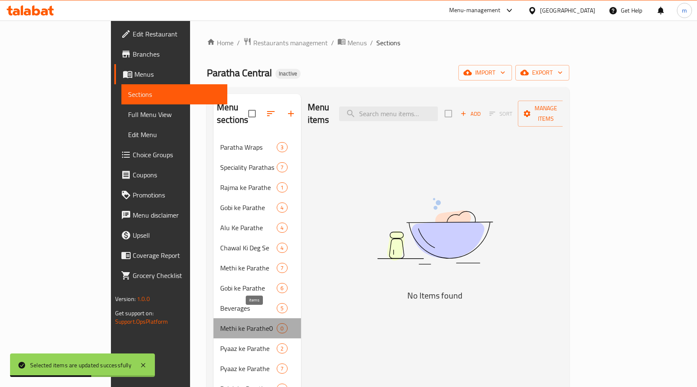
click at [277, 324] on span "0" at bounding box center [282, 328] width 10 height 8
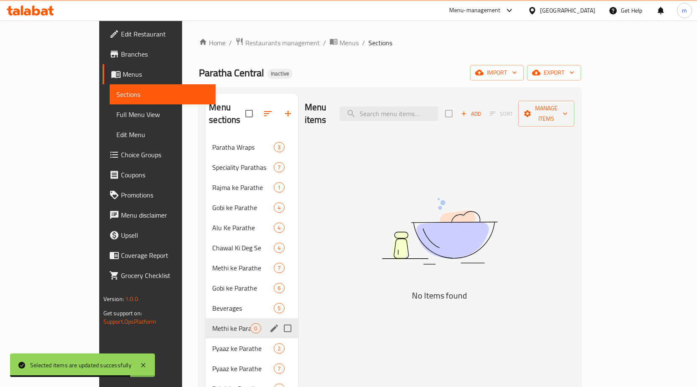
click at [279, 319] on input "Menu sections" at bounding box center [288, 328] width 18 height 18
checkbox input "true"
click at [258, 108] on icon "button" at bounding box center [263, 113] width 10 height 10
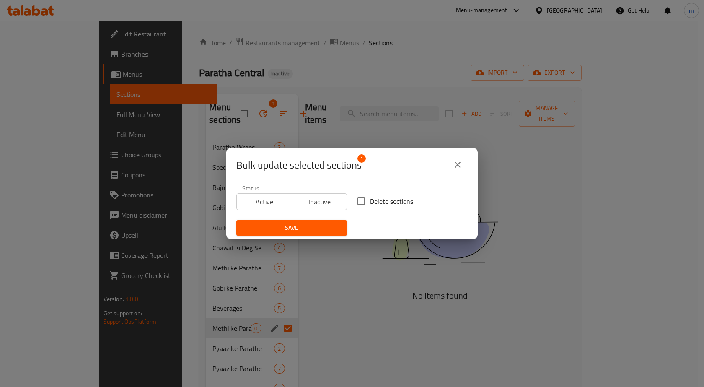
click at [361, 201] on input "Delete sections" at bounding box center [361, 201] width 18 height 18
checkbox input "true"
click at [314, 232] on span "Save" at bounding box center [291, 227] width 97 height 10
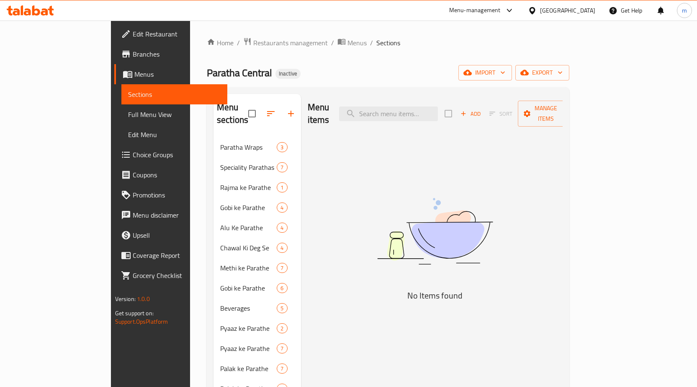
click at [309, 171] on div "Menu items Add Sort Manage items No Items found" at bounding box center [432, 287] width 262 height 387
drag, startPoint x: 314, startPoint y: 190, endPoint x: 274, endPoint y: 177, distance: 42.0
click at [314, 190] on div "Menu items Add Sort Manage items No Items found" at bounding box center [432, 287] width 262 height 387
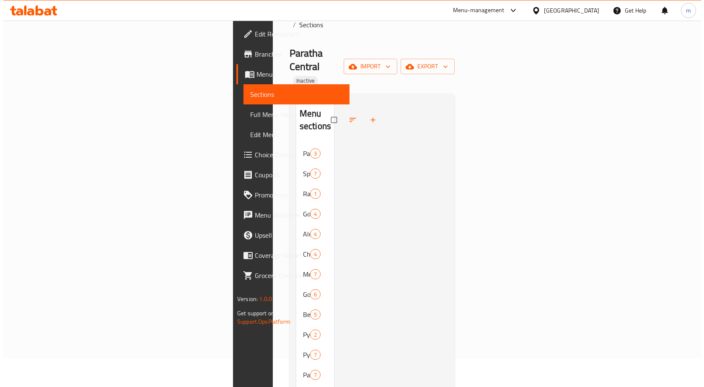
scroll to position [42, 0]
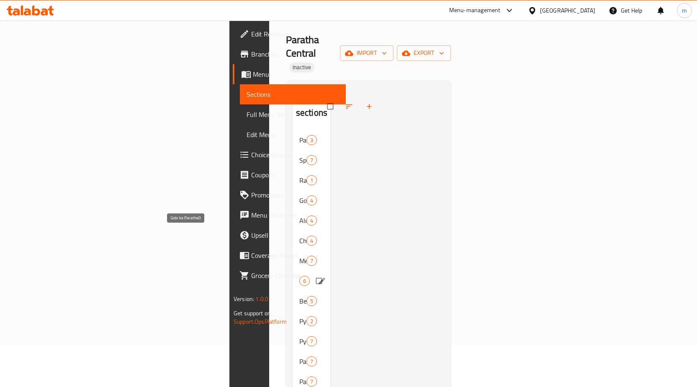
click at [299, 276] on span "Gobi ke Parathe0" at bounding box center [299, 281] width 0 height 10
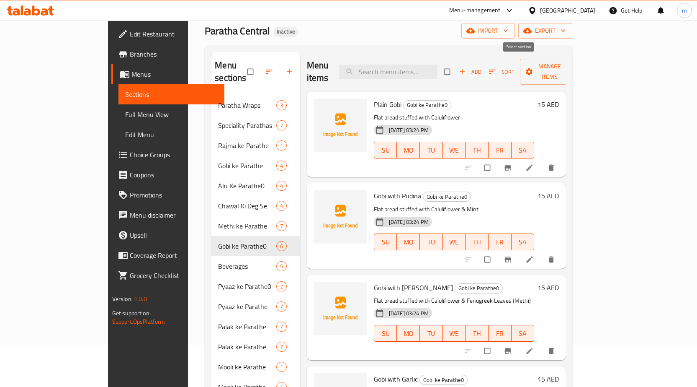
click at [457, 65] on input "checkbox" at bounding box center [448, 72] width 18 height 16
checkbox input "true"
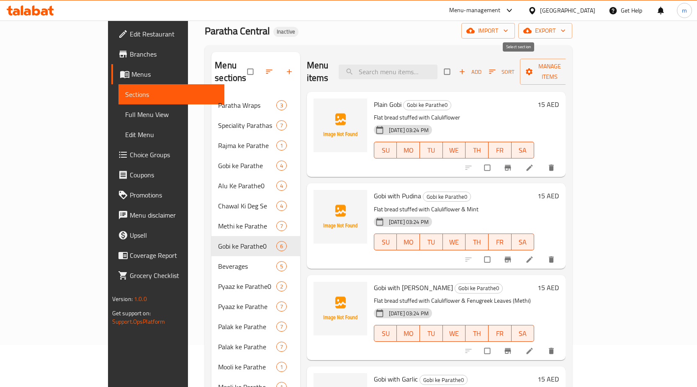
checkbox input "true"
click at [534, 67] on icon "button" at bounding box center [529, 71] width 8 height 8
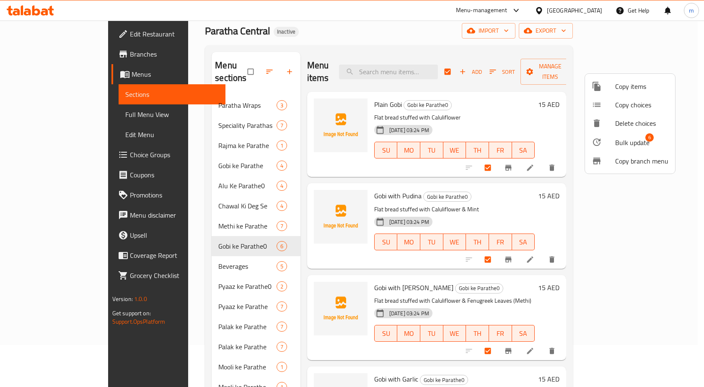
click at [627, 144] on span "Bulk update" at bounding box center [632, 142] width 34 height 10
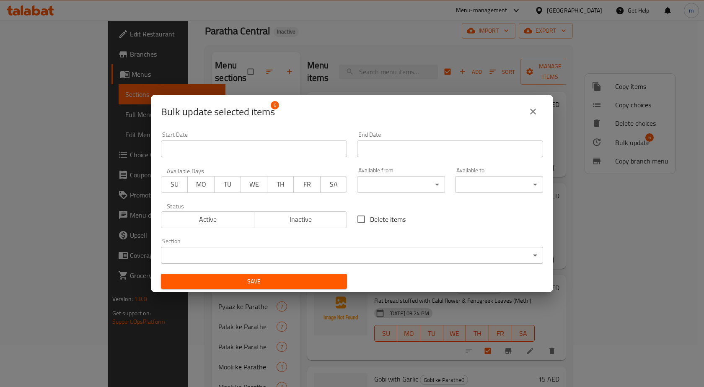
click at [294, 257] on body "​ Menu-management United Arab Emirates Get Help m Edit Restaurant Branches Menu…" at bounding box center [352, 162] width 704 height 366
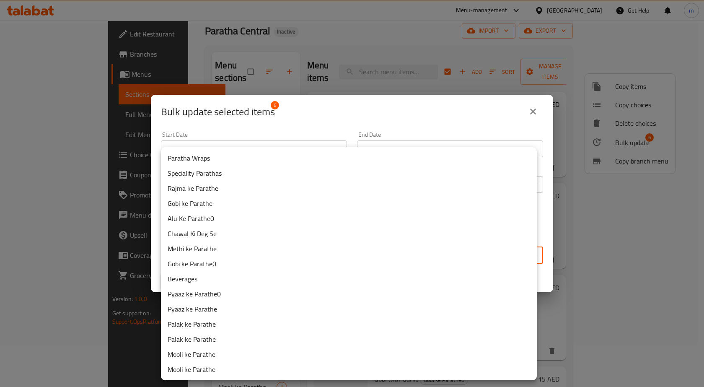
click at [201, 204] on li "Gobi ke Parathe" at bounding box center [349, 203] width 376 height 15
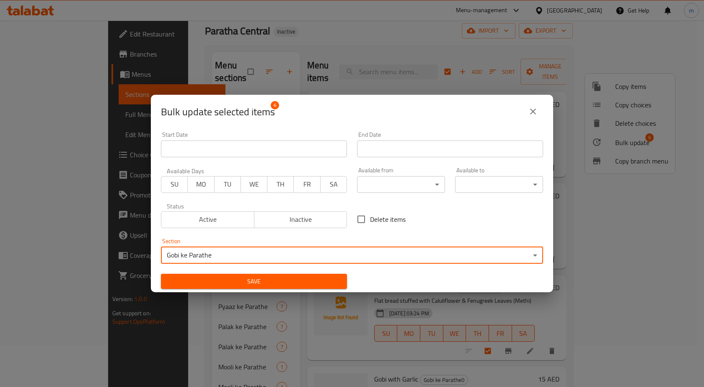
click at [247, 280] on span "Save" at bounding box center [254, 281] width 173 height 10
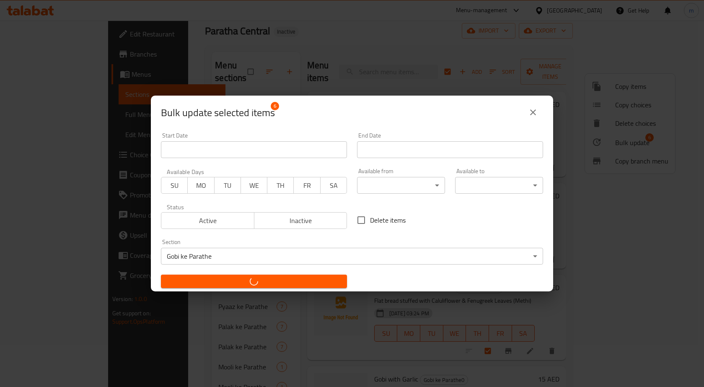
checkbox input "false"
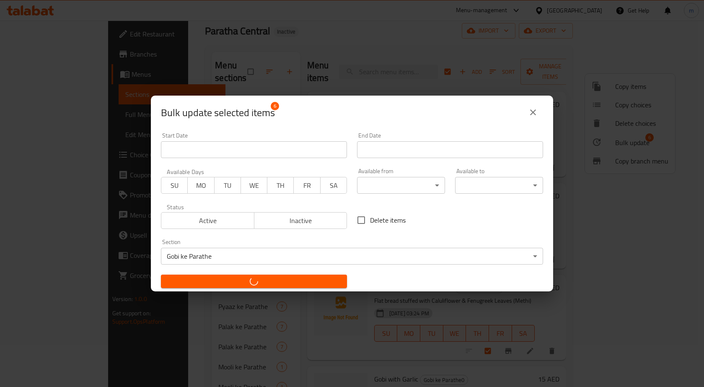
checkbox input "false"
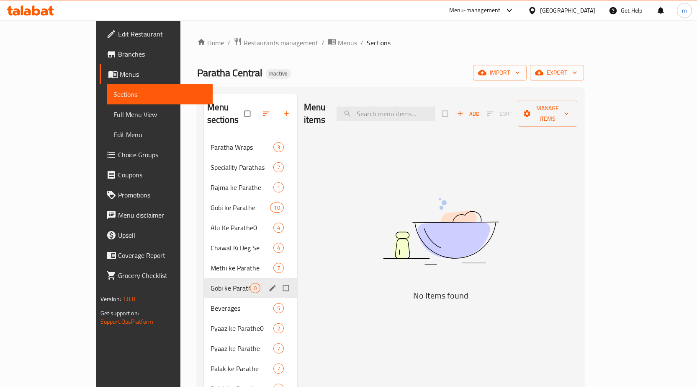
click at [278, 280] on input "Menu sections" at bounding box center [287, 288] width 18 height 16
checkbox input "true"
click at [257, 111] on icon "button" at bounding box center [260, 114] width 6 height 6
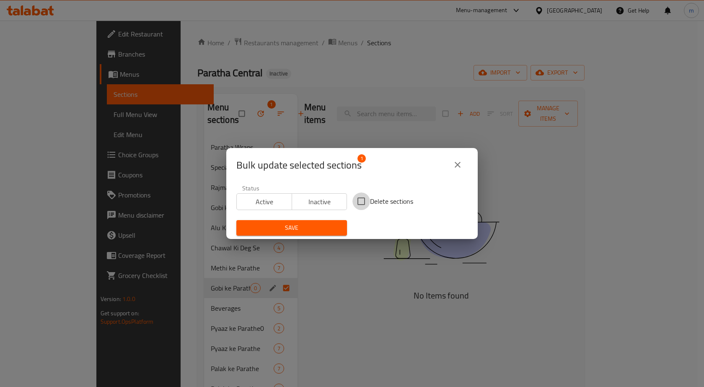
click at [359, 200] on input "Delete sections" at bounding box center [361, 201] width 18 height 18
checkbox input "true"
click at [324, 229] on span "Save" at bounding box center [291, 227] width 97 height 10
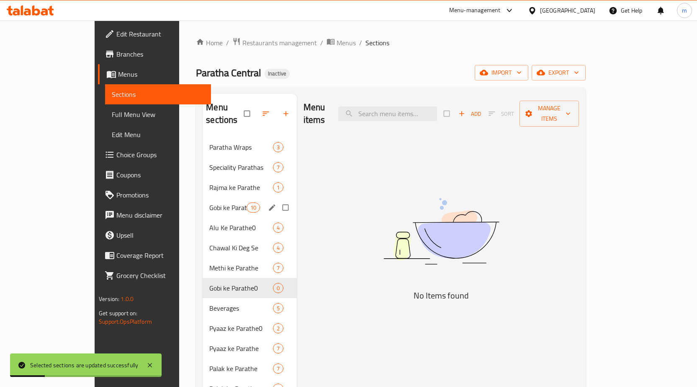
click at [209, 202] on span "Gobi ke Parathe" at bounding box center [227, 207] width 37 height 10
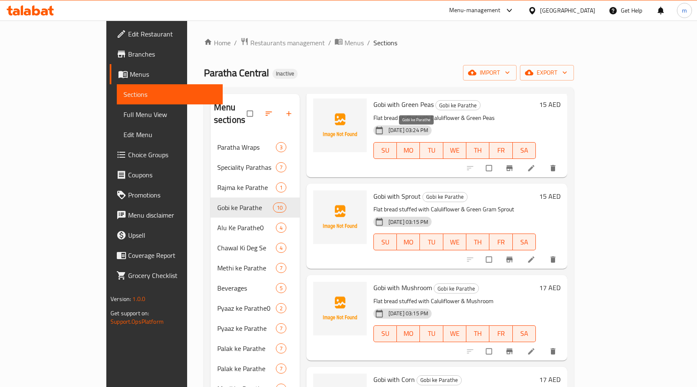
scroll to position [549, 0]
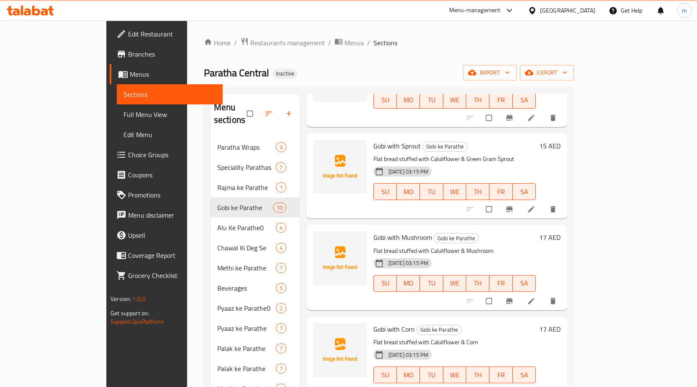
click at [124, 111] on span "Full Menu View" at bounding box center [170, 114] width 93 height 10
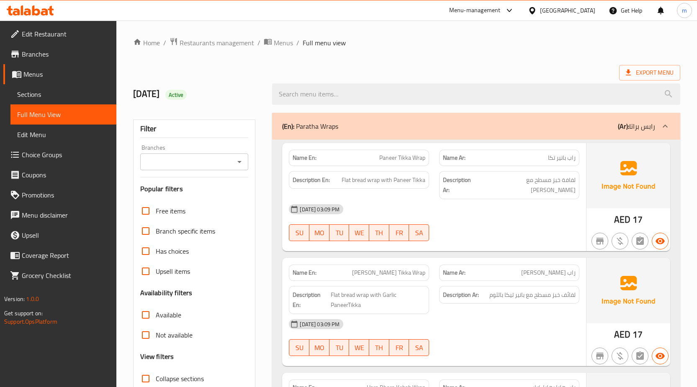
scroll to position [126, 0]
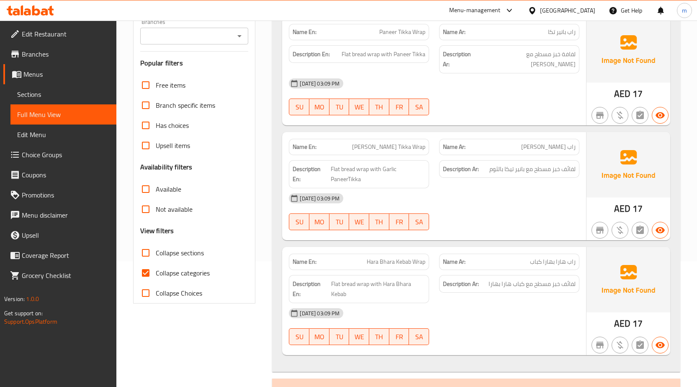
click at [145, 272] on input "Collapse categories" at bounding box center [146, 273] width 20 height 20
checkbox input "false"
click at [144, 256] on input "Collapse sections" at bounding box center [146, 252] width 20 height 20
checkbox input "true"
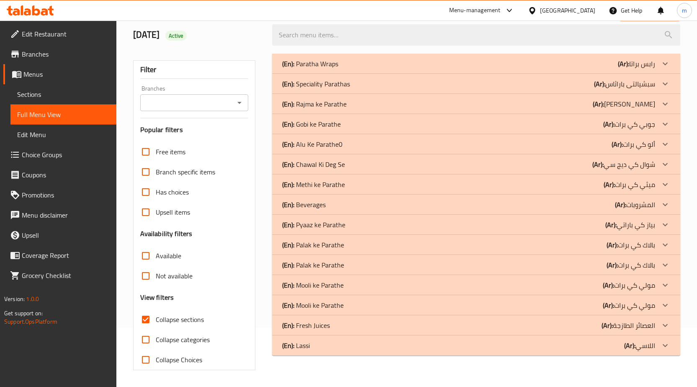
scroll to position [59, 0]
click at [315, 126] on p "(En): Gobi ke Parathe" at bounding box center [311, 124] width 59 height 10
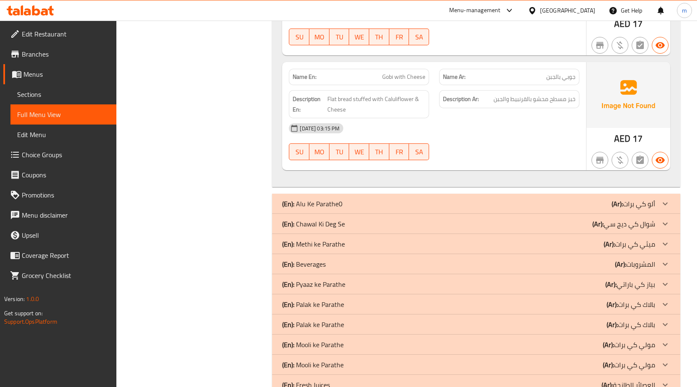
scroll to position [1215, 0]
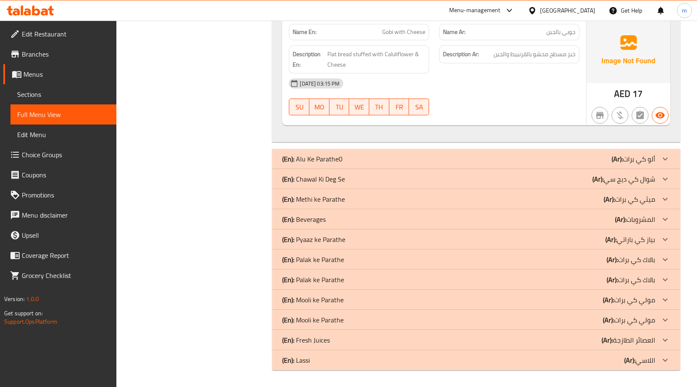
click at [322, 201] on p "(En): Methi ke Parathe" at bounding box center [313, 199] width 63 height 10
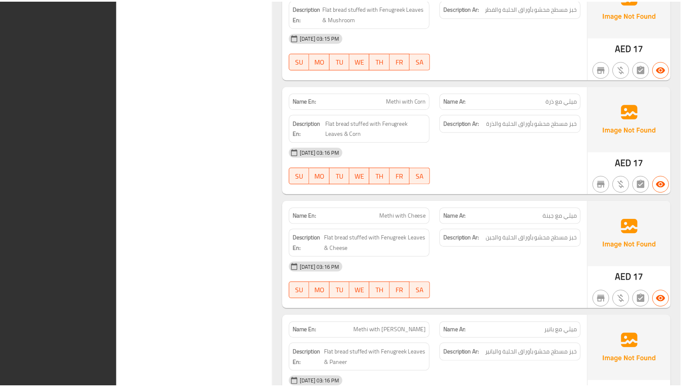
scroll to position [2052, 0]
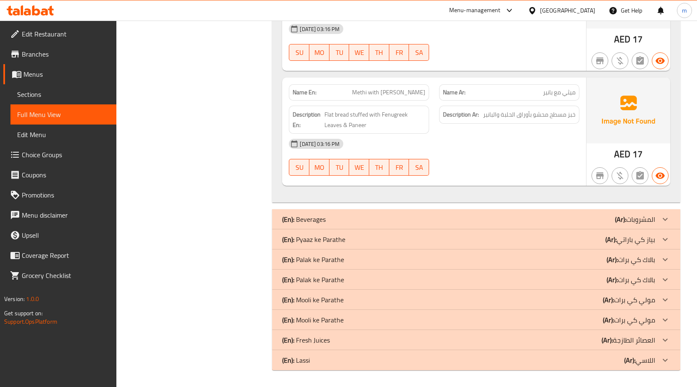
click at [49, 90] on span "Sections" at bounding box center [63, 94] width 93 height 10
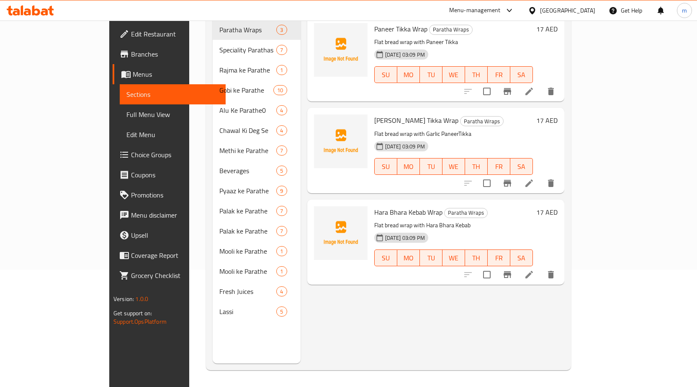
scroll to position [117, 0]
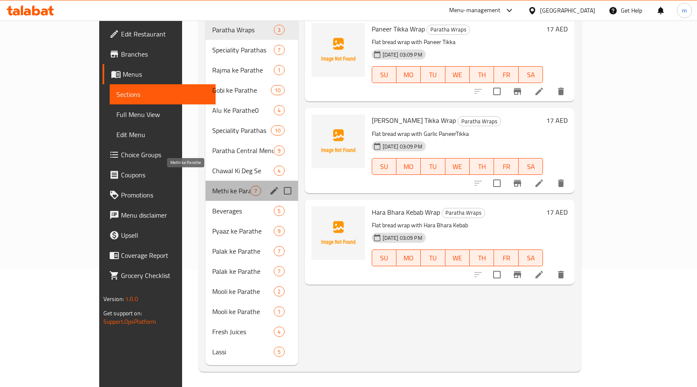
click at [212, 186] on span "Methi ke Parathe" at bounding box center [231, 191] width 38 height 10
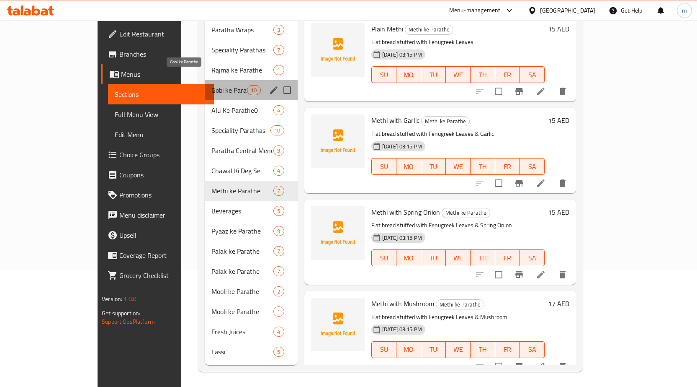
click at [211, 85] on span "Gobi ke Parathe" at bounding box center [229, 90] width 36 height 10
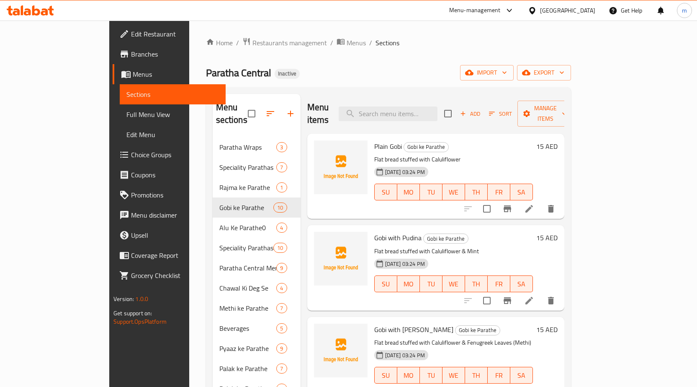
click at [347, 59] on div "Home / Restaurants management / Menus / Sections Paratha Central Inactive impor…" at bounding box center [388, 262] width 365 height 451
click at [565, 76] on span "export" at bounding box center [544, 72] width 41 height 10
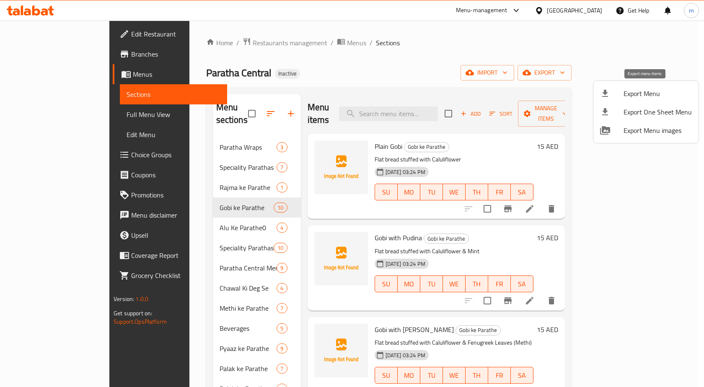
click at [647, 92] on span "Export Menu" at bounding box center [657, 93] width 68 height 10
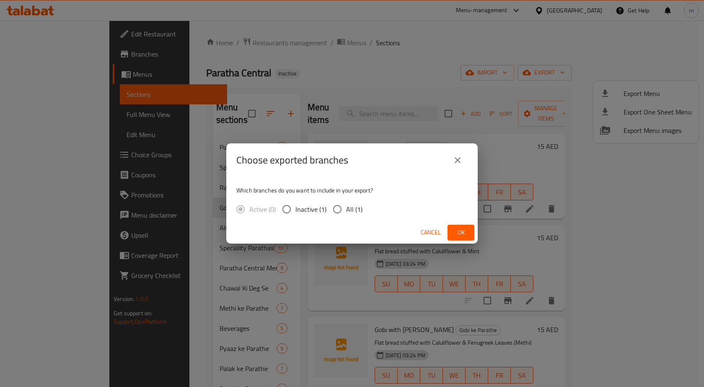
click at [334, 209] on input "All (1)" at bounding box center [337, 209] width 18 height 18
radio input "true"
click at [457, 235] on span "Ok" at bounding box center [460, 232] width 13 height 10
